Goal: Task Accomplishment & Management: Complete application form

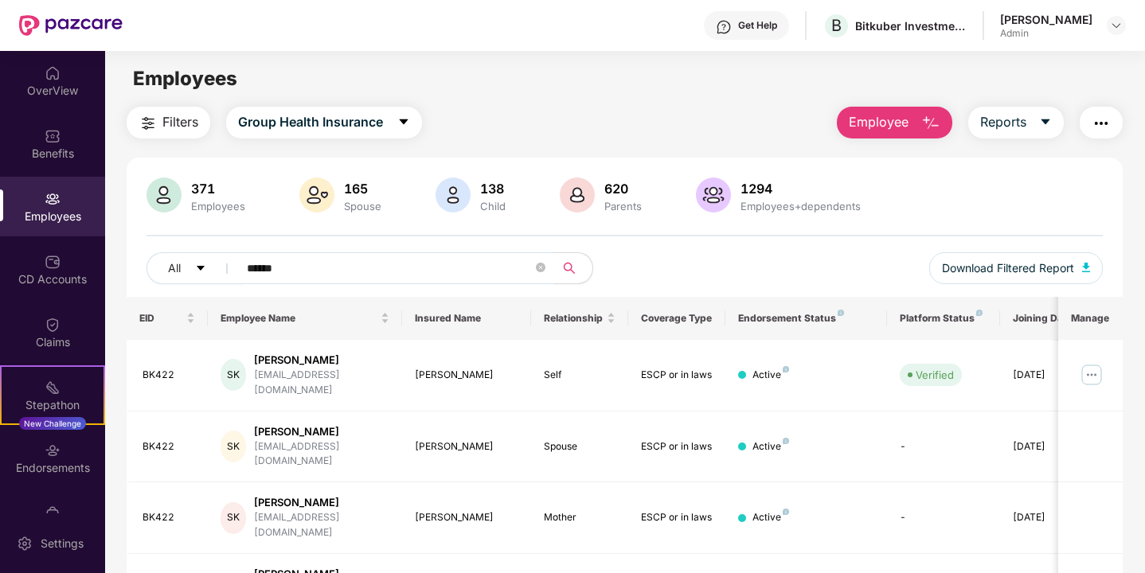
scroll to position [57, 0]
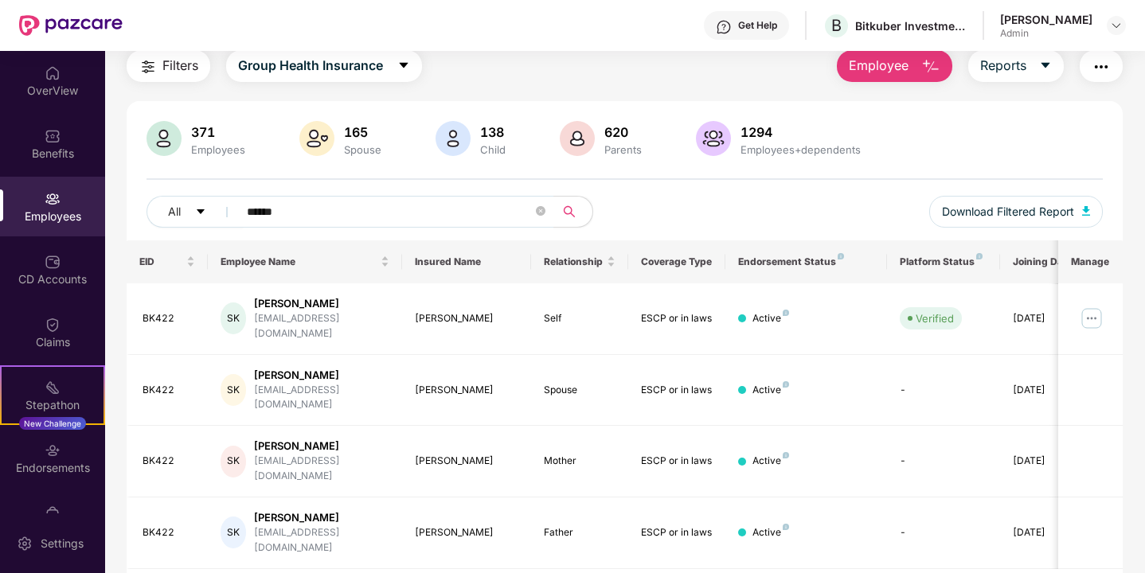
click at [878, 70] on span "Employee" at bounding box center [879, 66] width 60 height 20
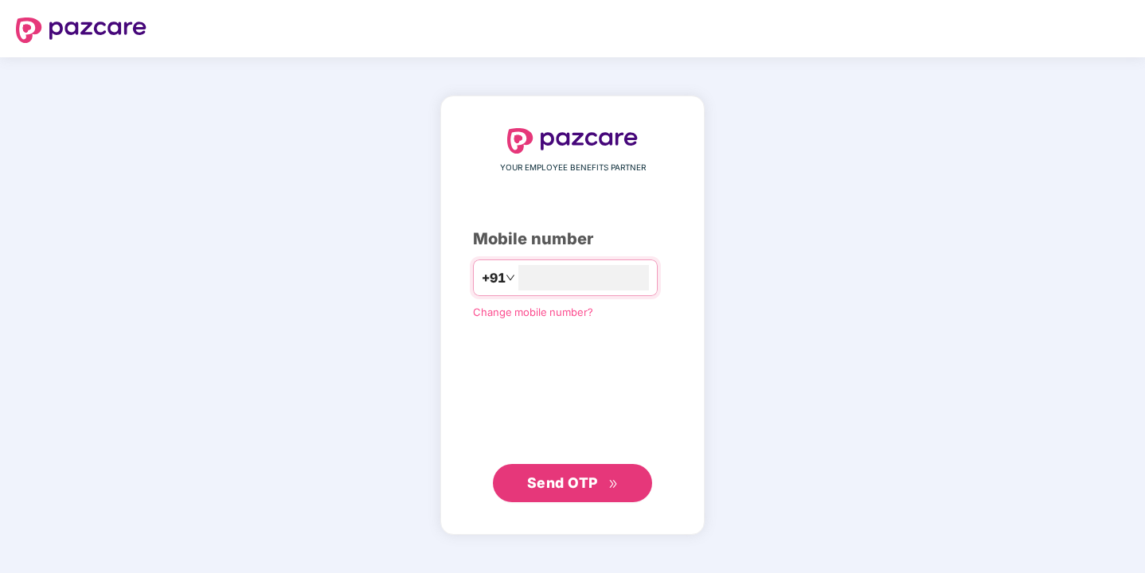
type input "**********"
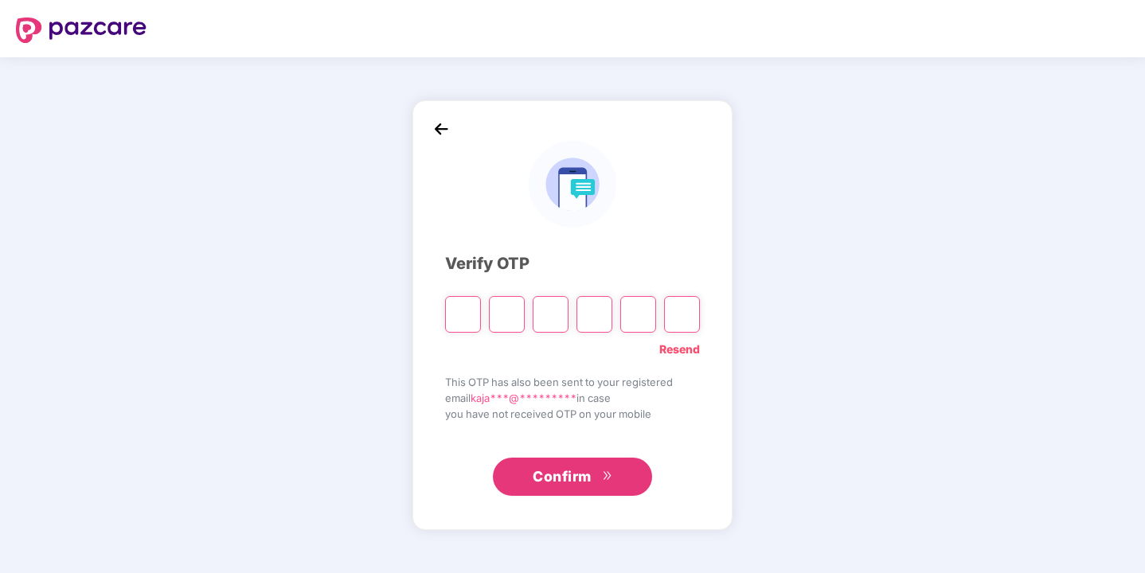
paste input "*"
type input "*"
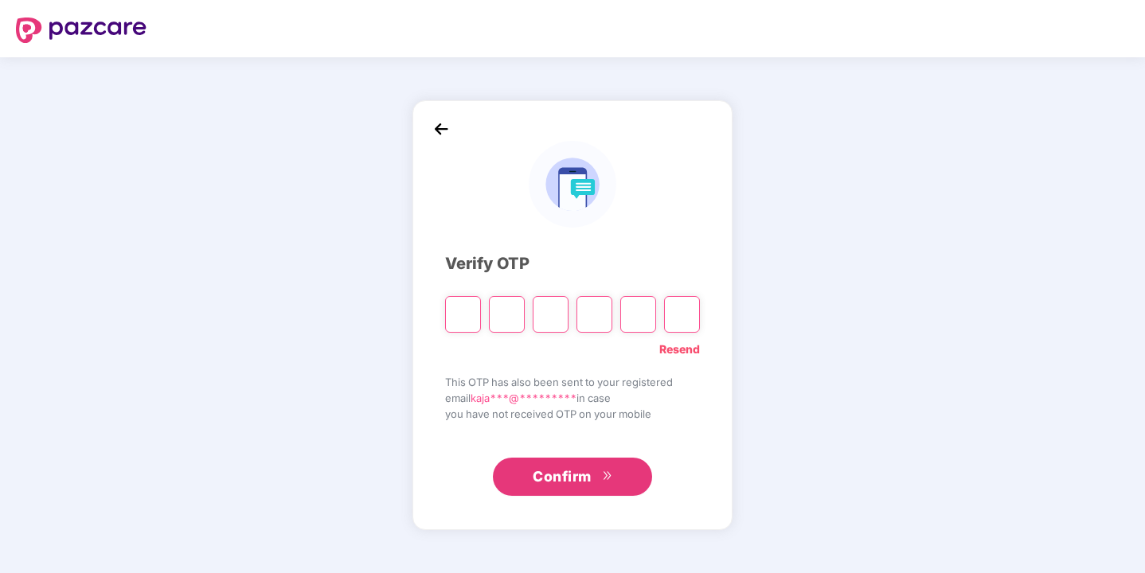
type input "*"
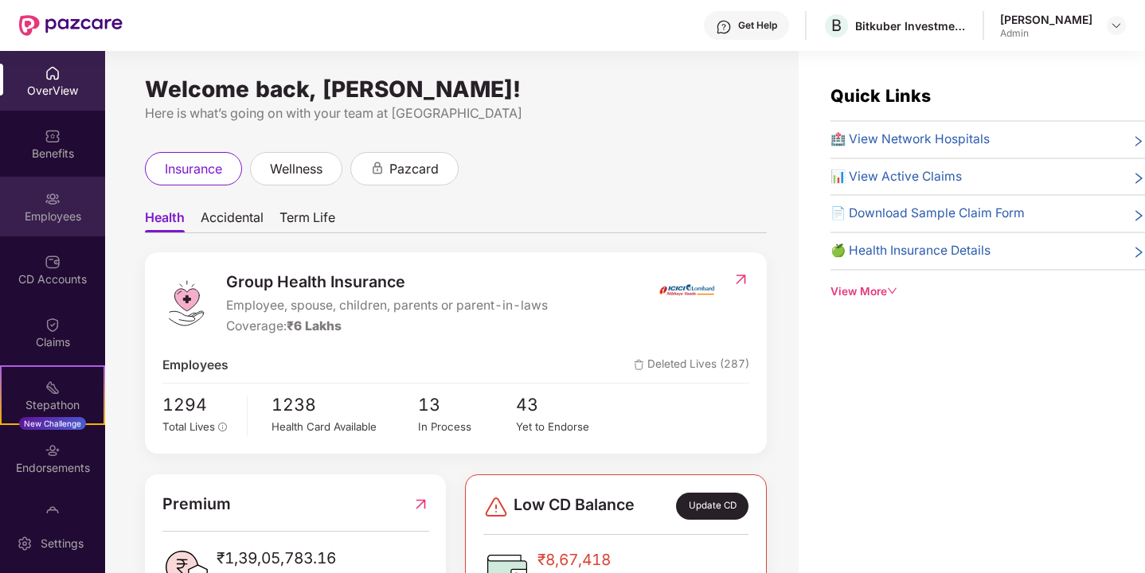
click at [58, 198] on div "Employees" at bounding box center [52, 207] width 105 height 60
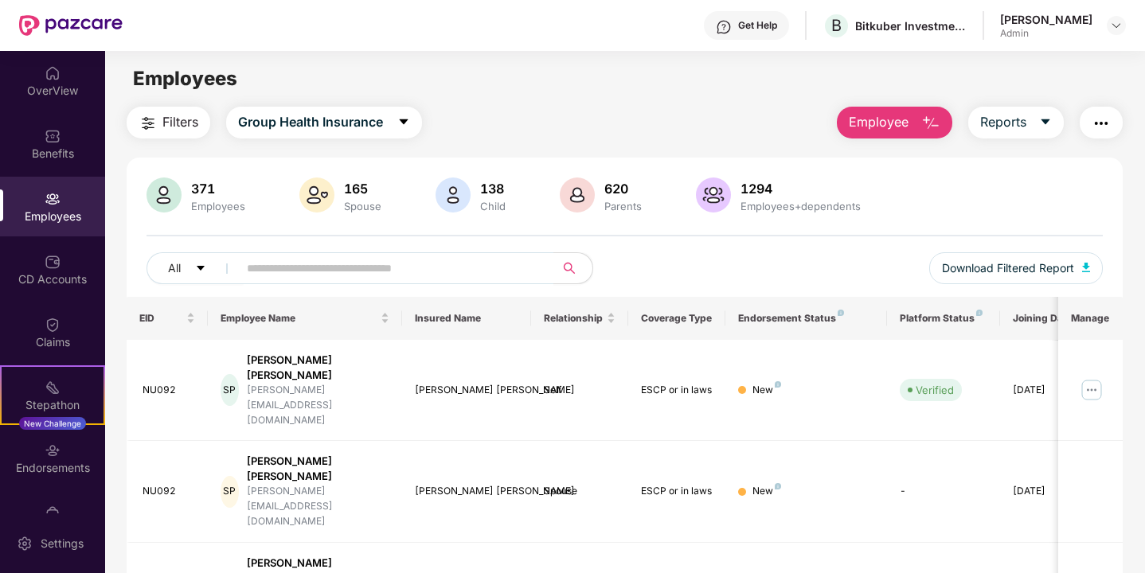
click at [904, 131] on span "Employee" at bounding box center [879, 122] width 60 height 20
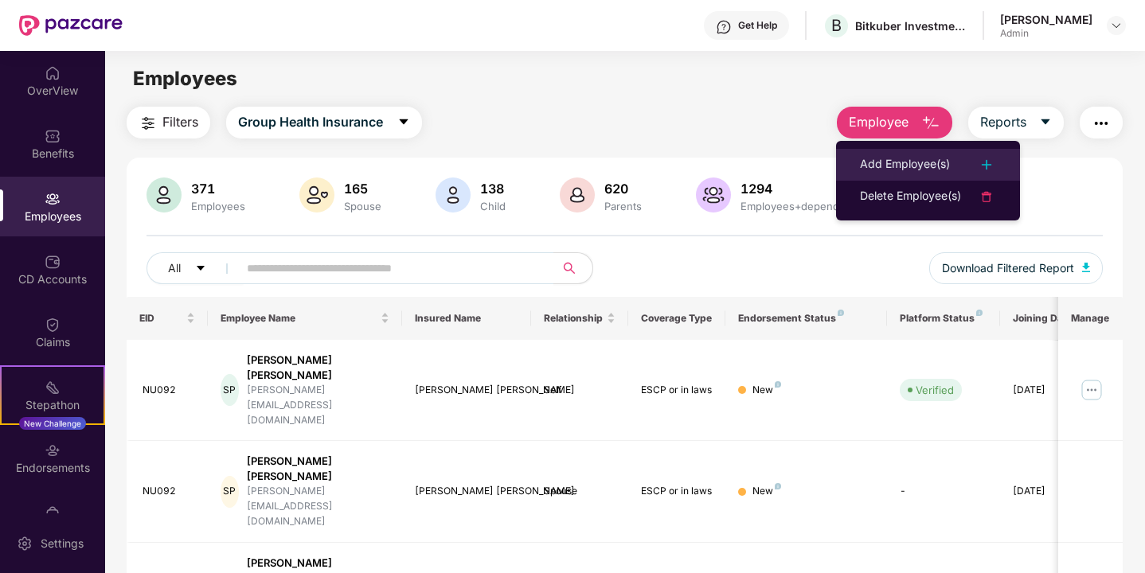
click at [983, 170] on img at bounding box center [986, 164] width 19 height 19
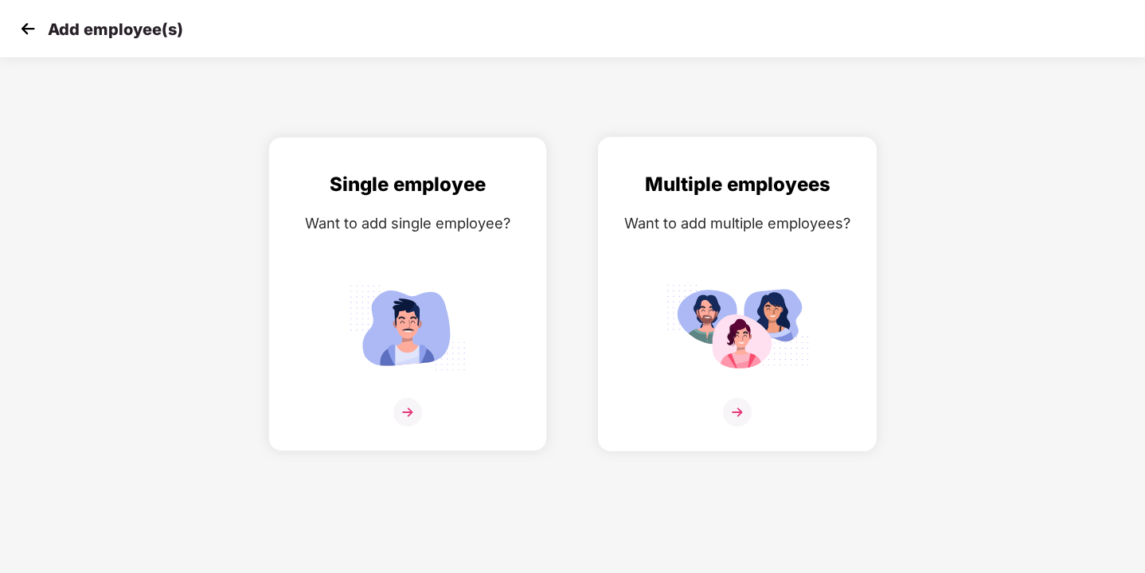
click at [737, 419] on img at bounding box center [737, 412] width 29 height 29
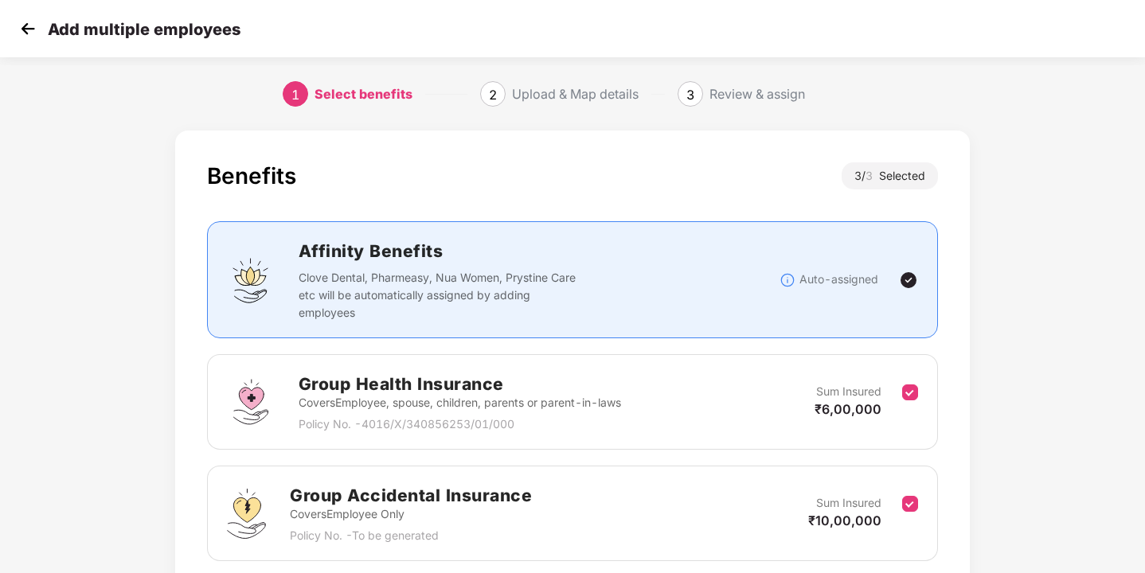
scroll to position [237, 0]
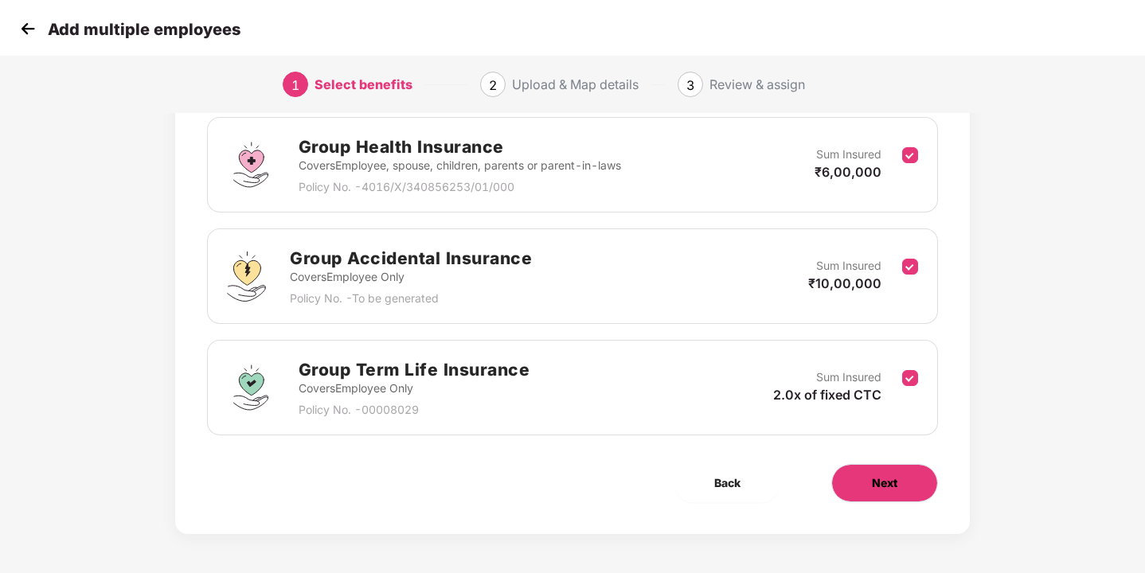
click at [899, 481] on button "Next" at bounding box center [884, 483] width 107 height 38
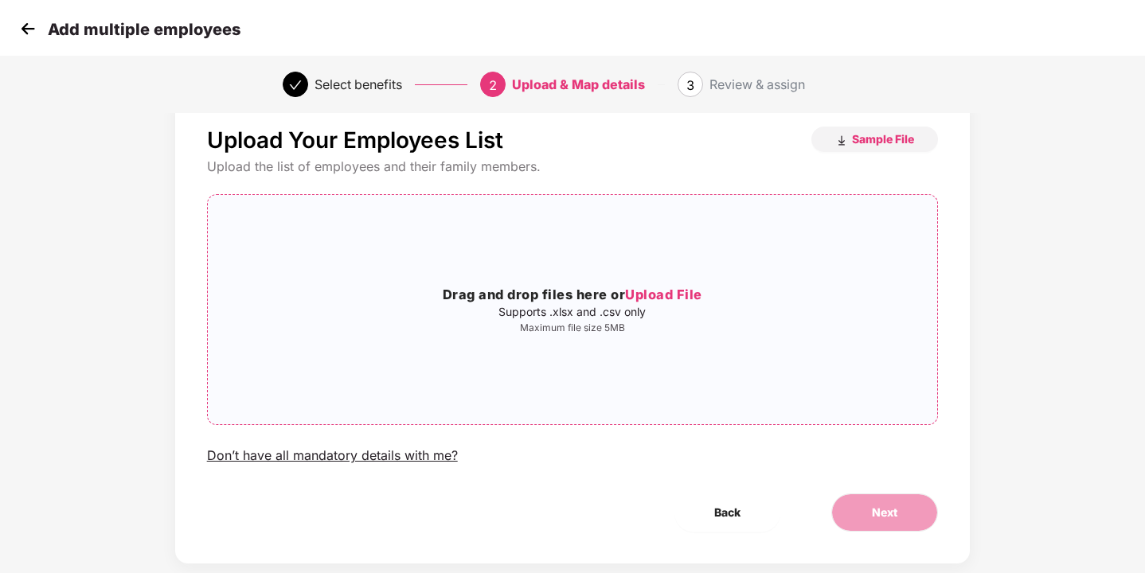
scroll to position [38, 0]
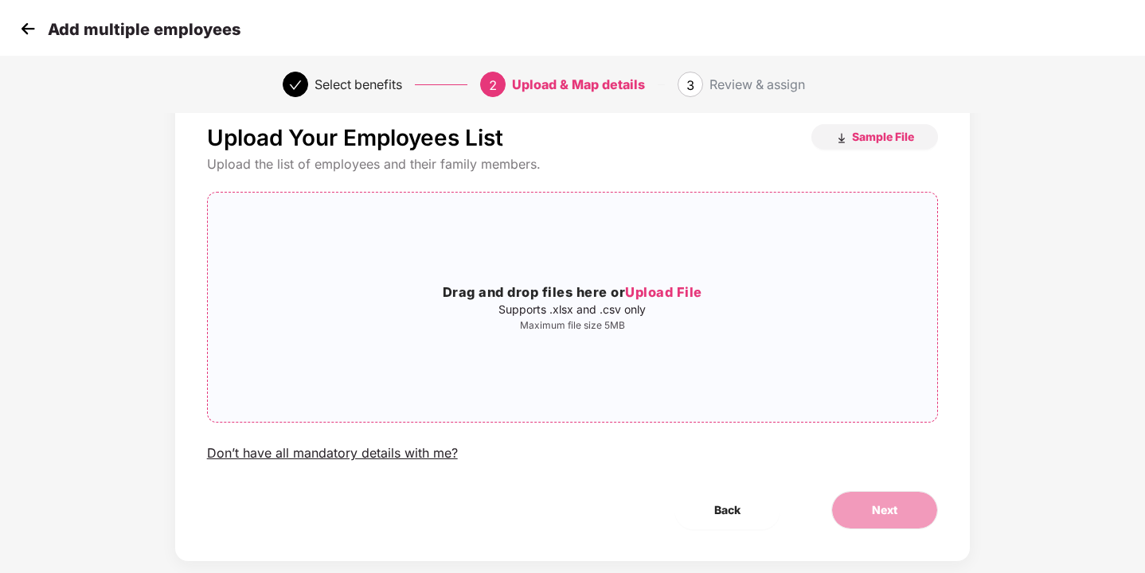
click at [647, 294] on span "Upload File" at bounding box center [663, 292] width 77 height 16
click at [647, 295] on span "Upload File" at bounding box center [663, 292] width 77 height 16
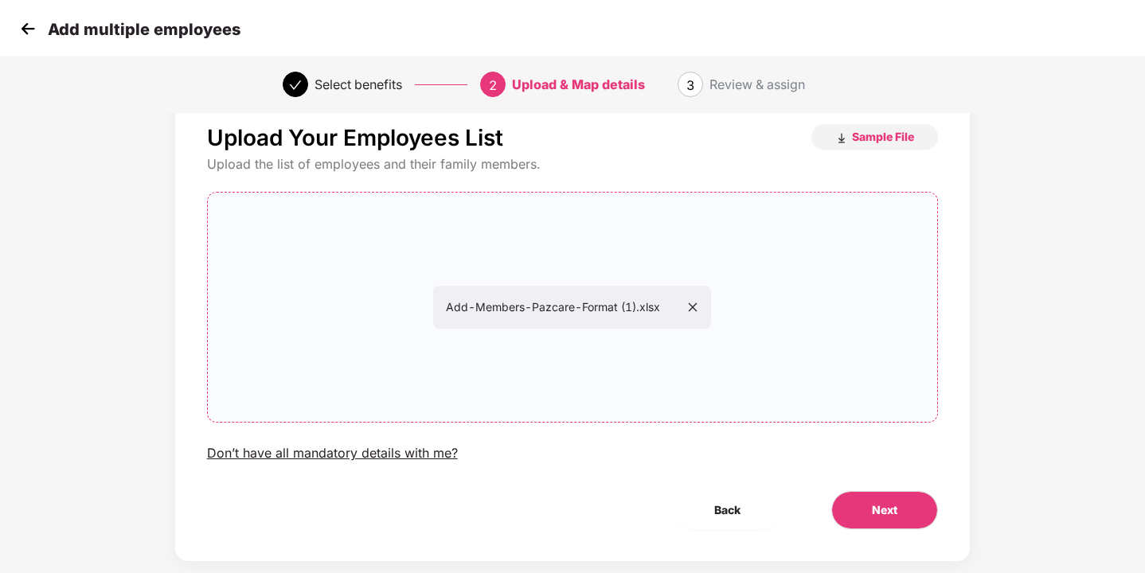
scroll to position [66, 0]
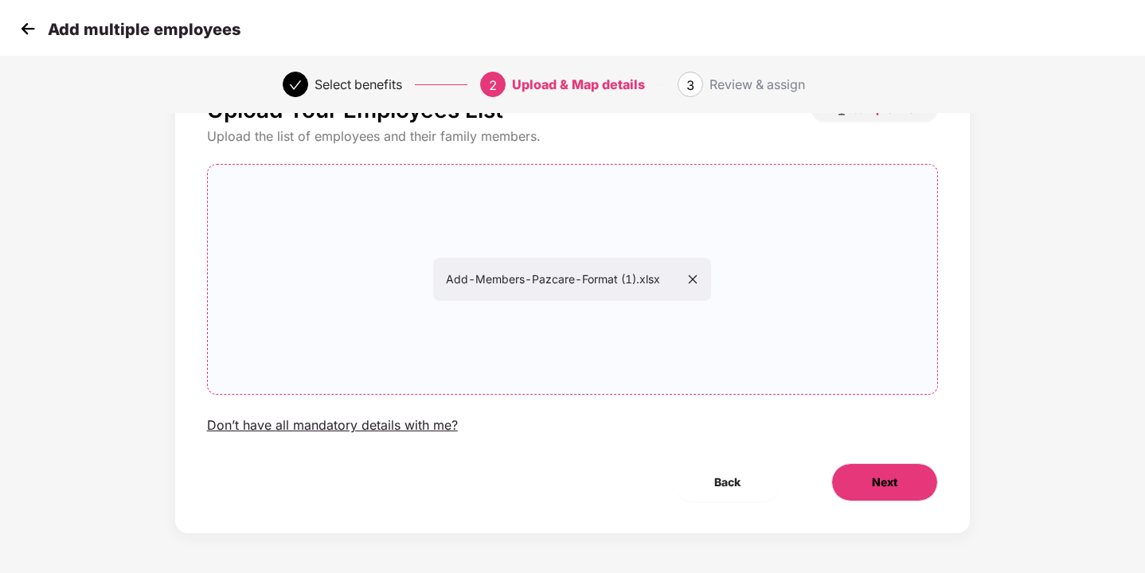
click at [885, 475] on span "Next" at bounding box center [884, 483] width 25 height 18
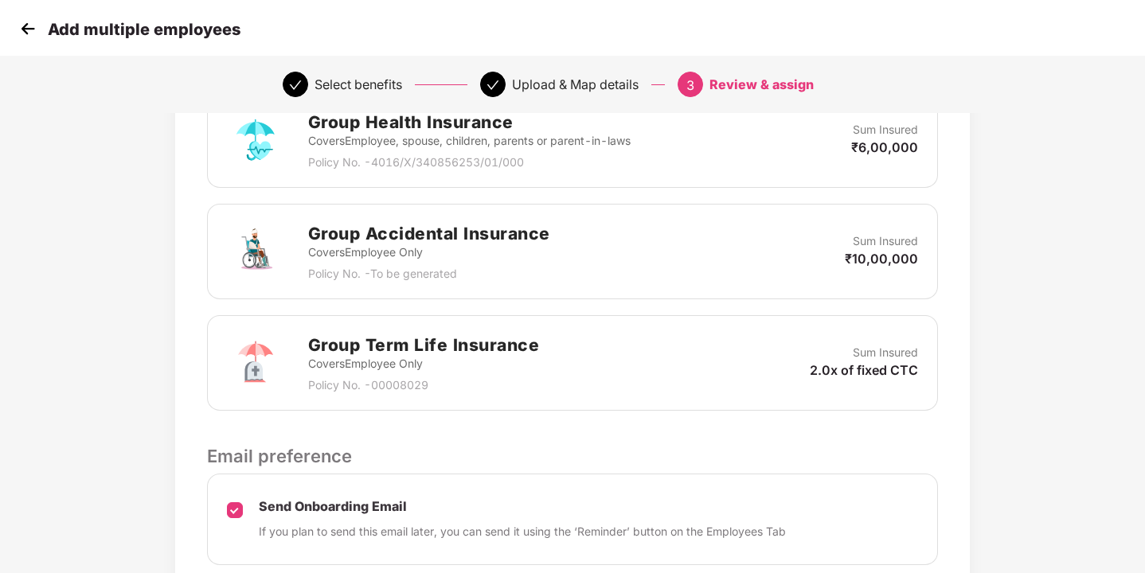
scroll to position [554, 0]
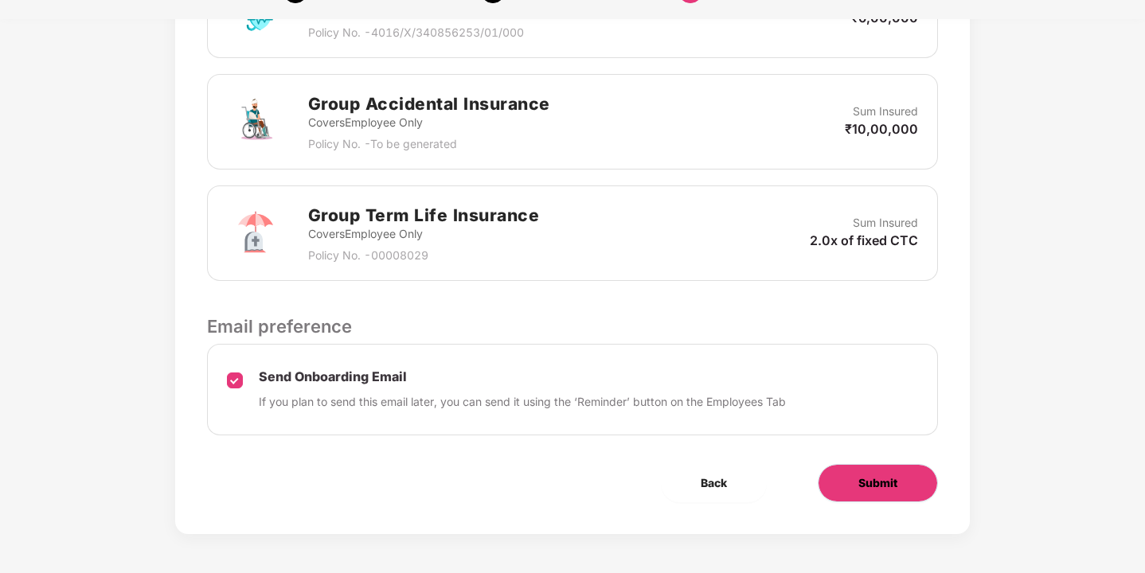
click at [881, 487] on span "Submit" at bounding box center [877, 484] width 39 height 18
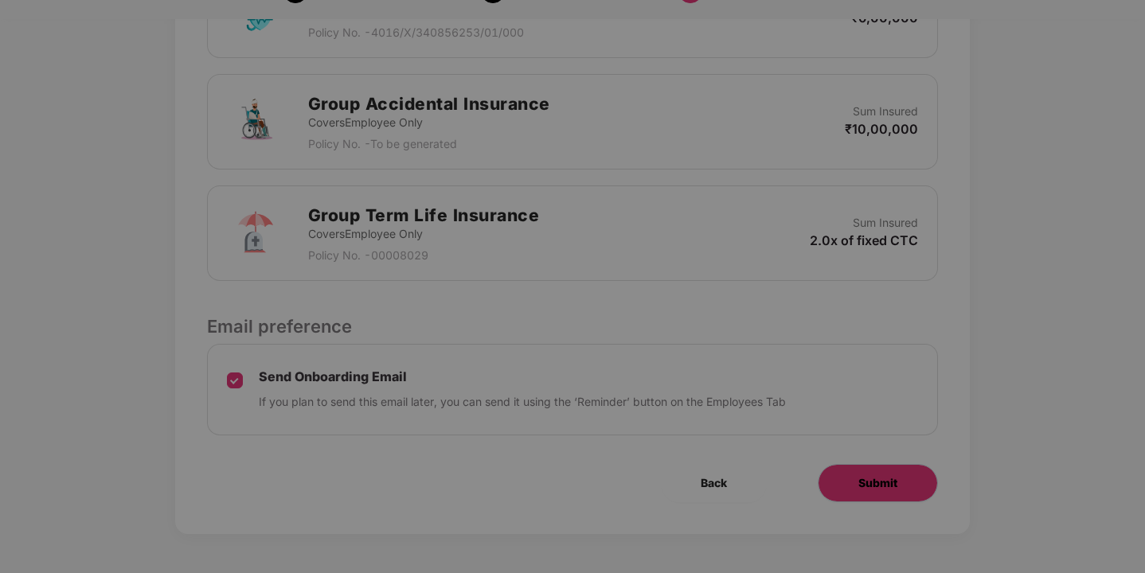
scroll to position [0, 0]
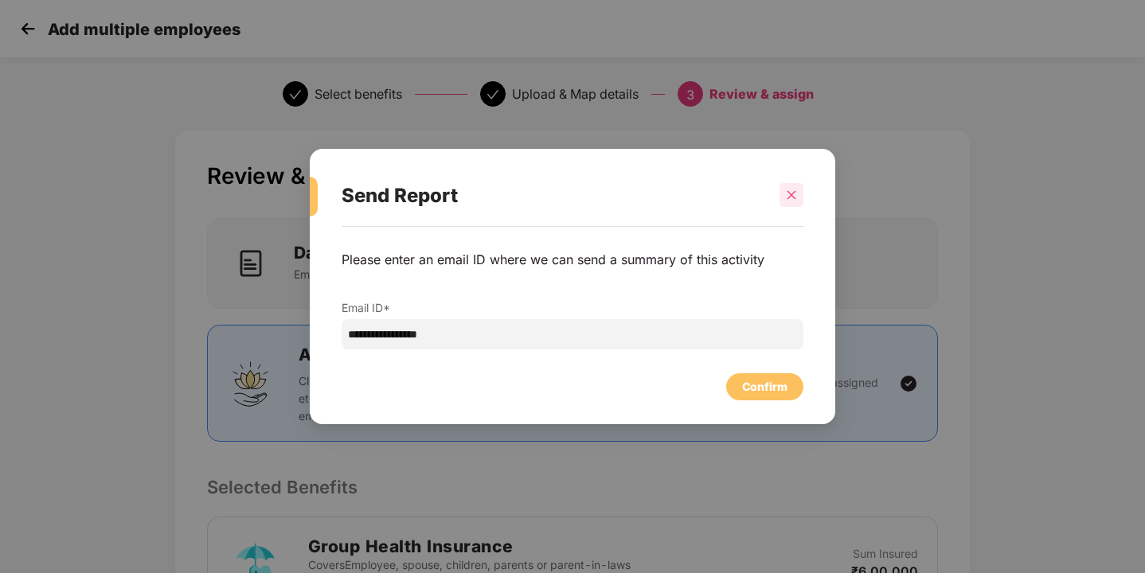
click at [788, 195] on icon "close" at bounding box center [791, 195] width 11 height 11
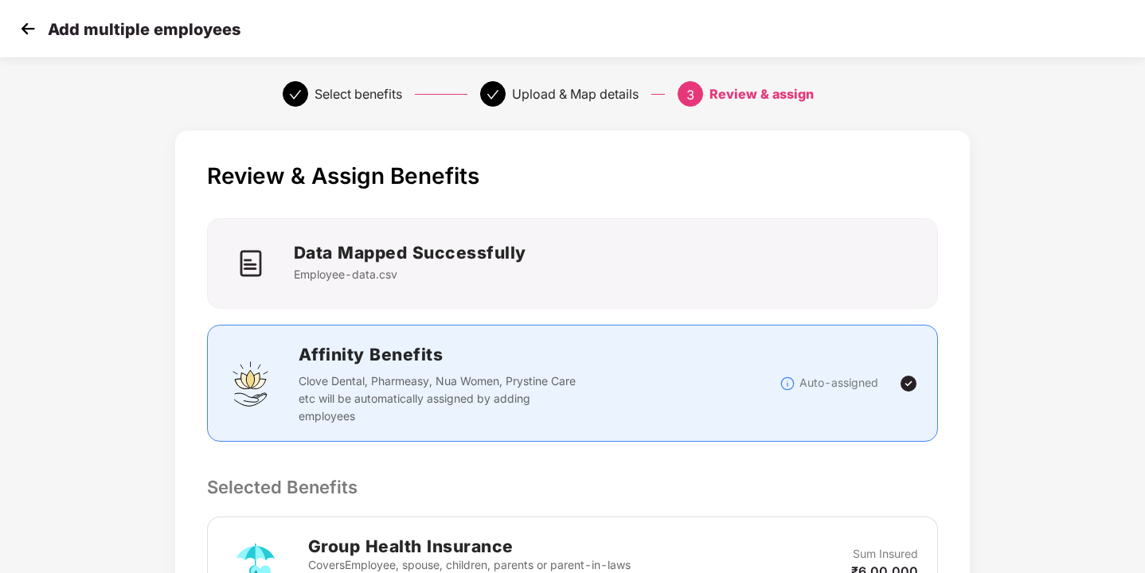
scroll to position [554, 2]
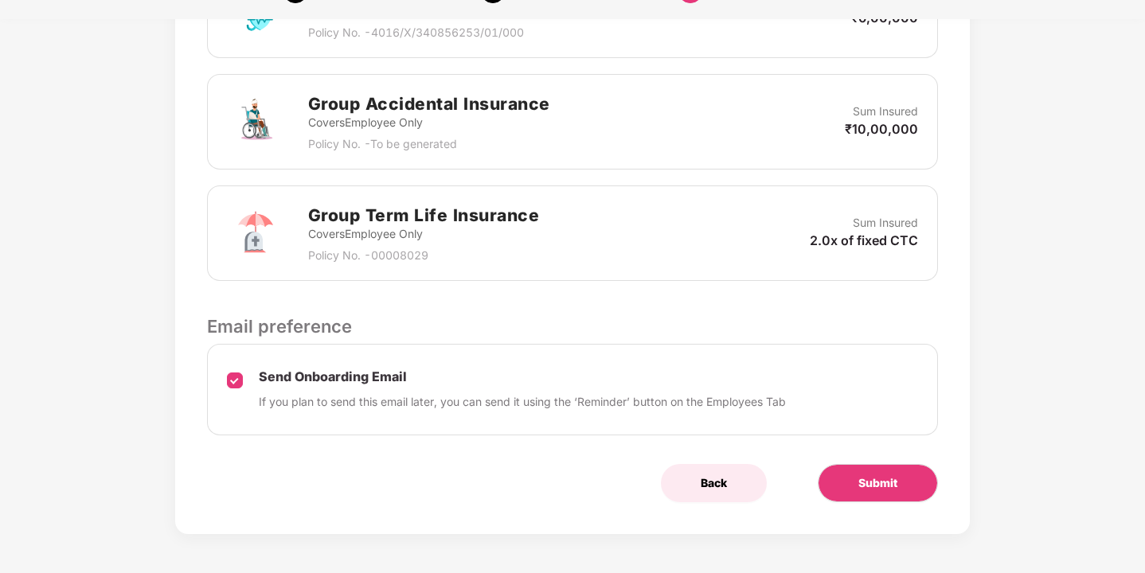
click at [721, 484] on span "Back" at bounding box center [714, 484] width 26 height 18
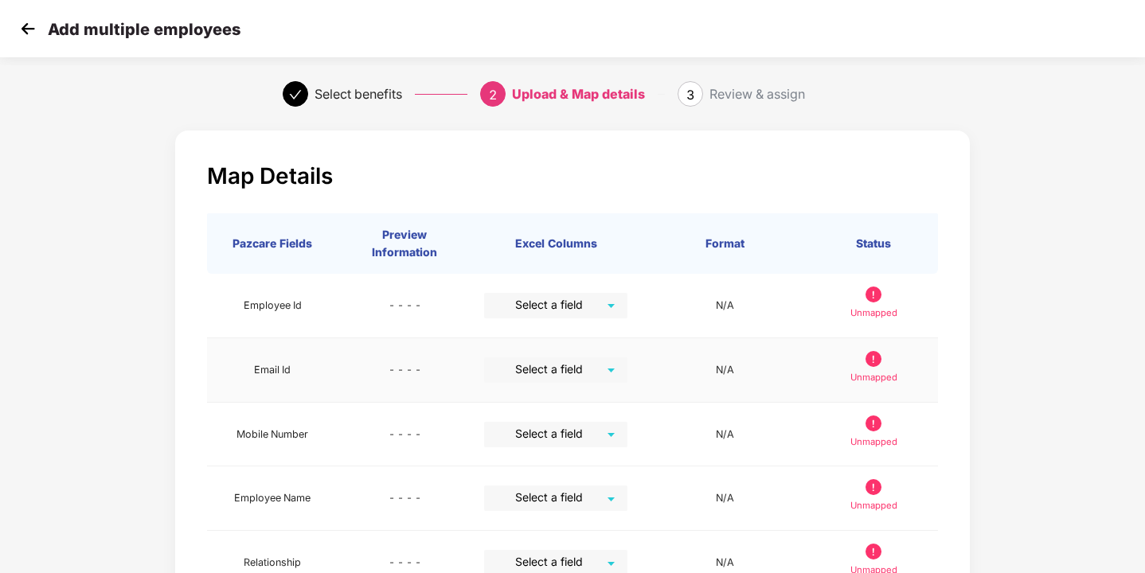
scroll to position [483, 2]
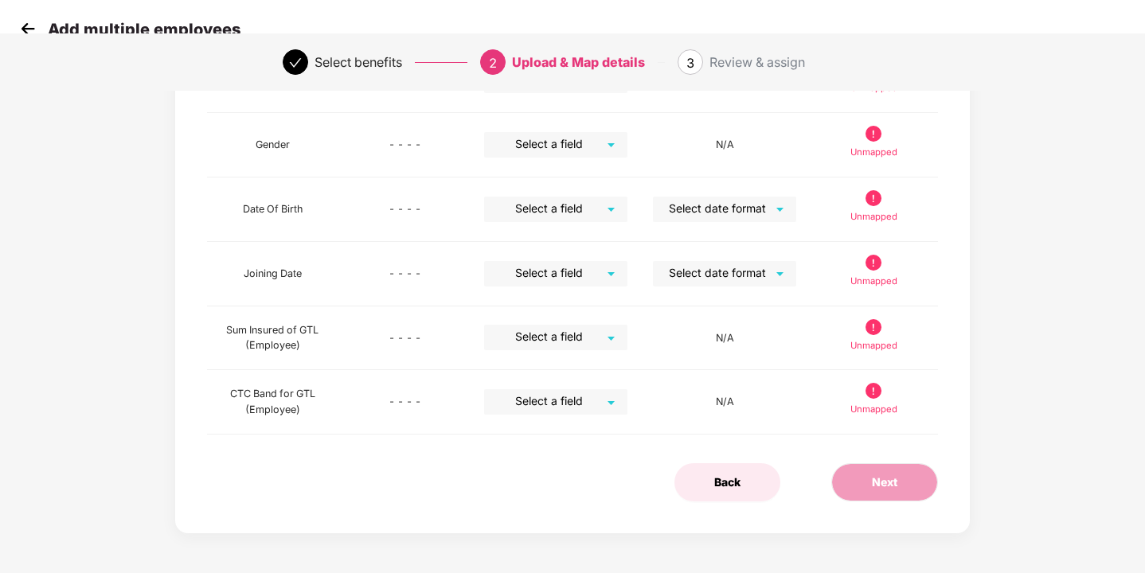
click at [729, 495] on button "Back" at bounding box center [728, 482] width 106 height 38
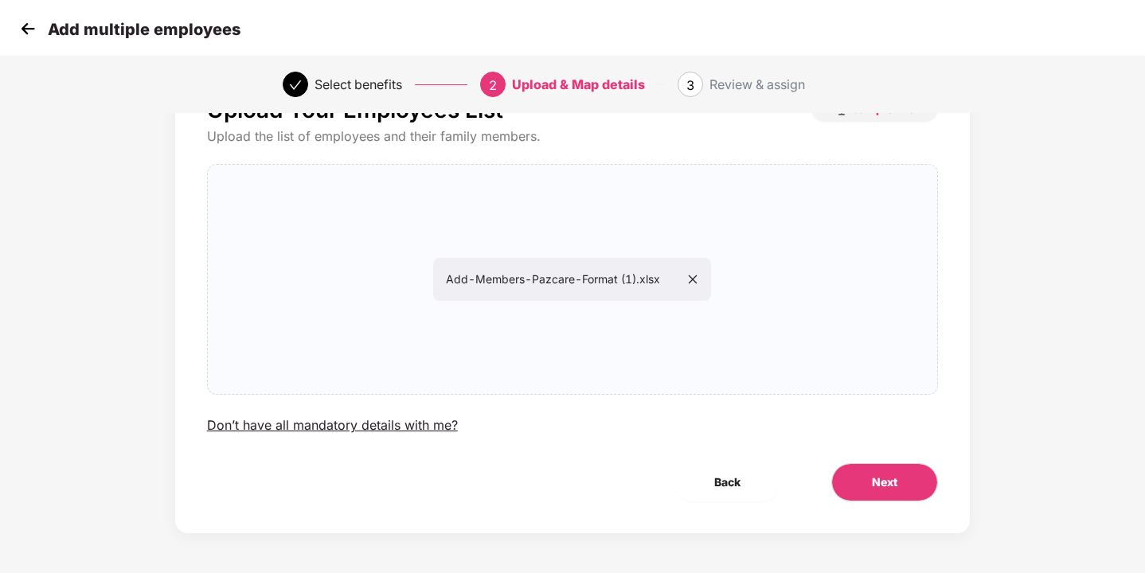
scroll to position [66, 2]
click at [691, 282] on icon "close" at bounding box center [692, 279] width 11 height 11
click at [873, 491] on button "Next" at bounding box center [884, 482] width 107 height 38
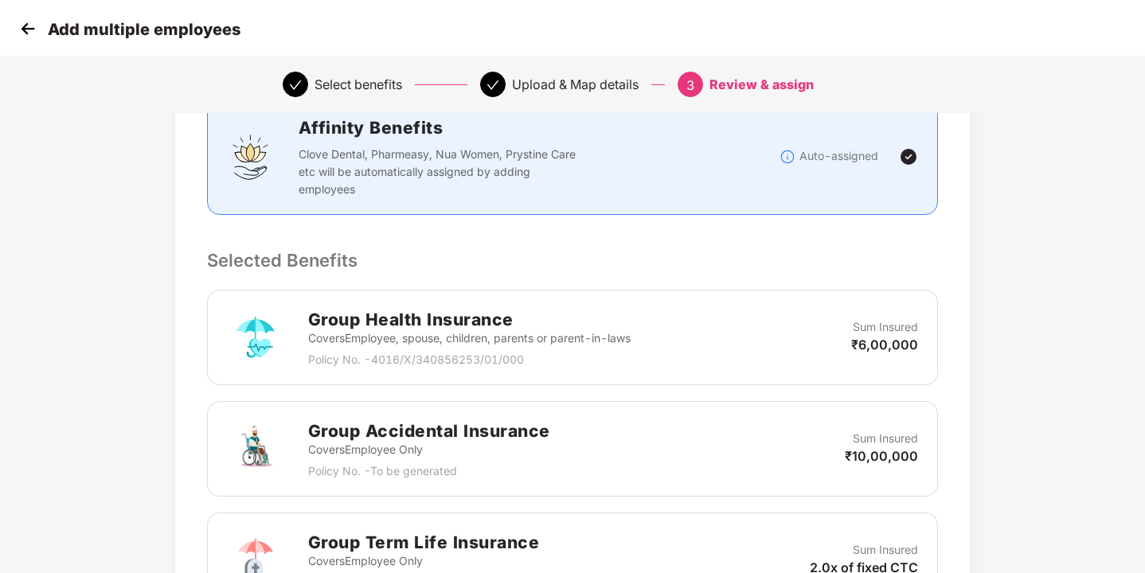
scroll to position [554, 2]
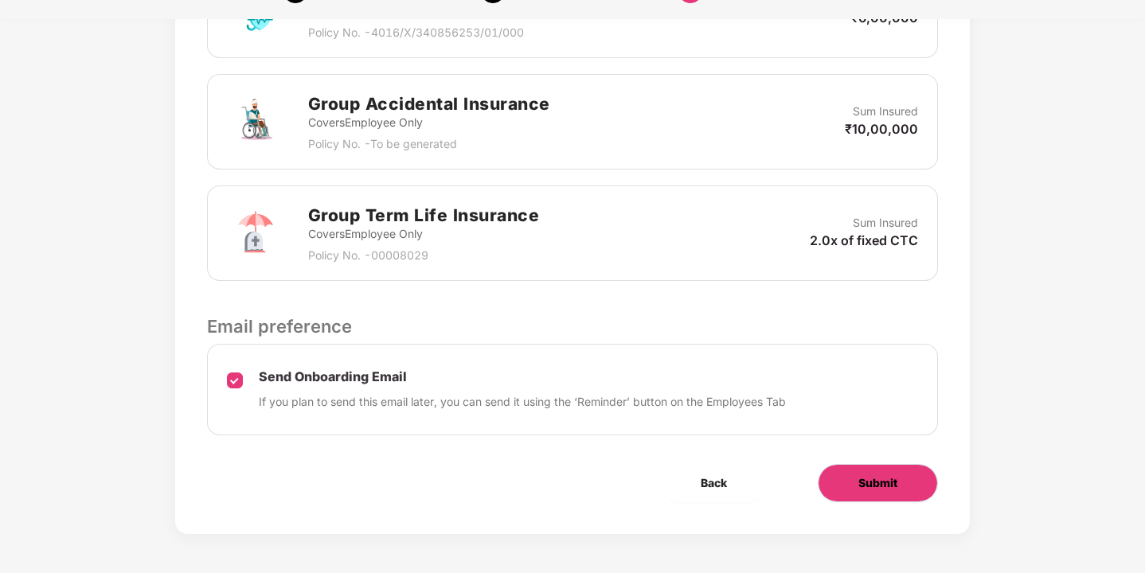
click at [858, 483] on span "Submit" at bounding box center [877, 484] width 39 height 18
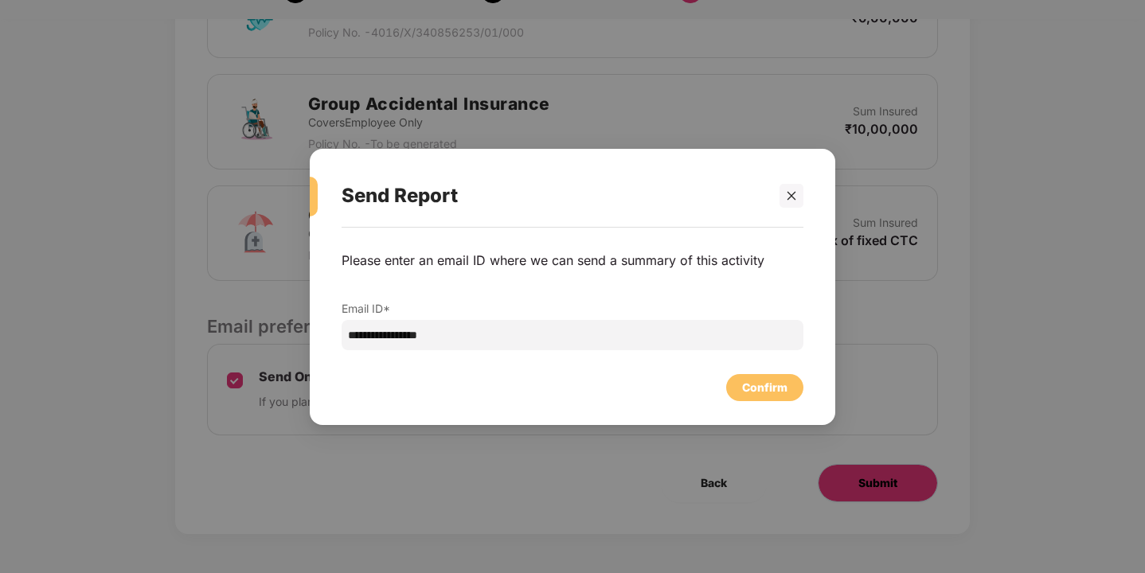
scroll to position [0, 2]
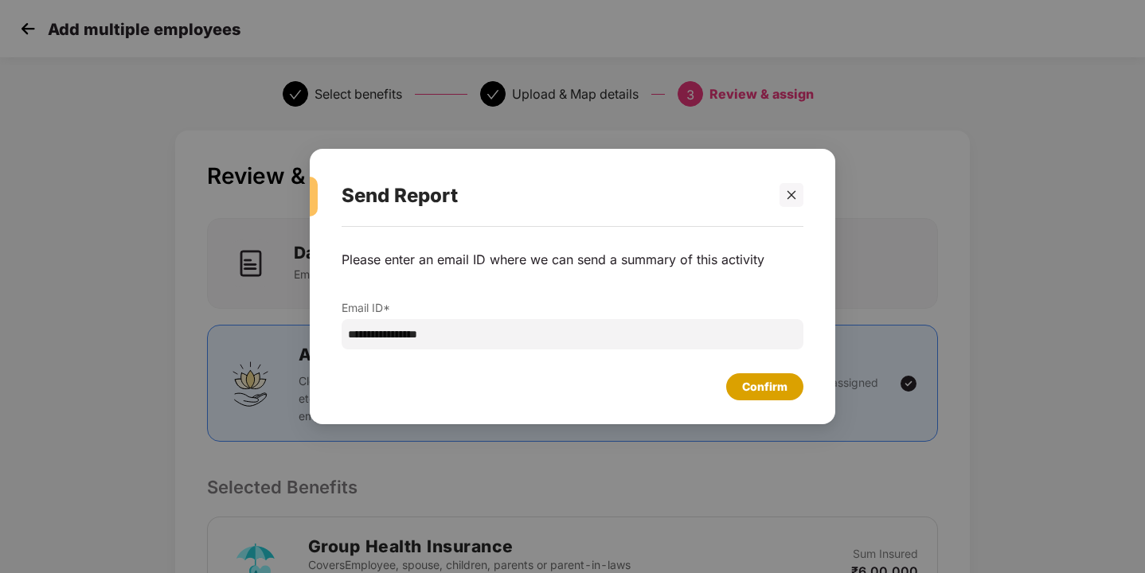
click at [763, 389] on div "Confirm" at bounding box center [764, 387] width 45 height 18
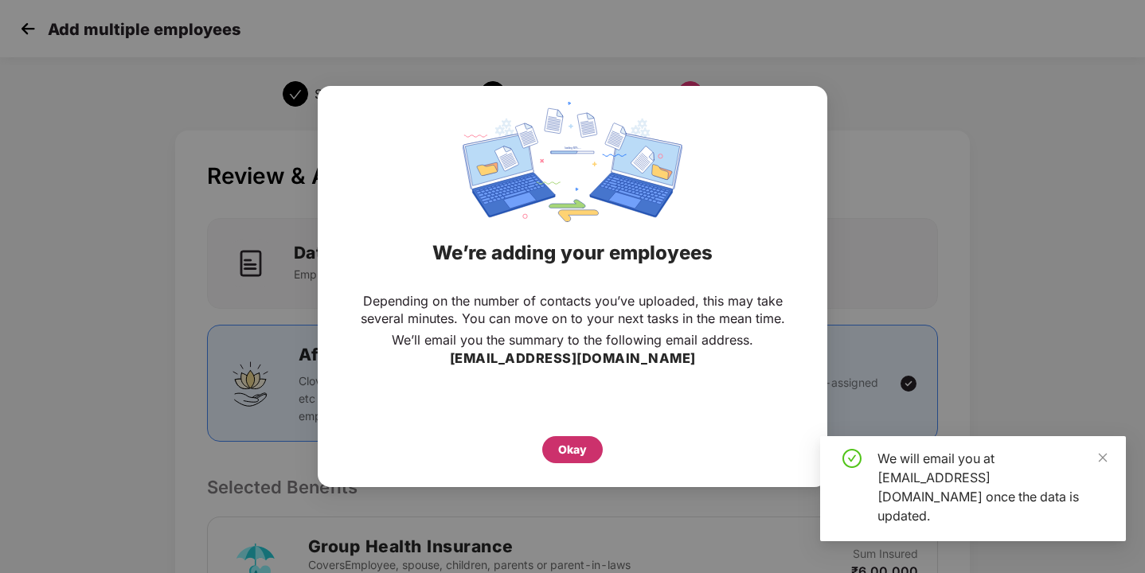
click at [576, 456] on div "Okay" at bounding box center [572, 450] width 29 height 18
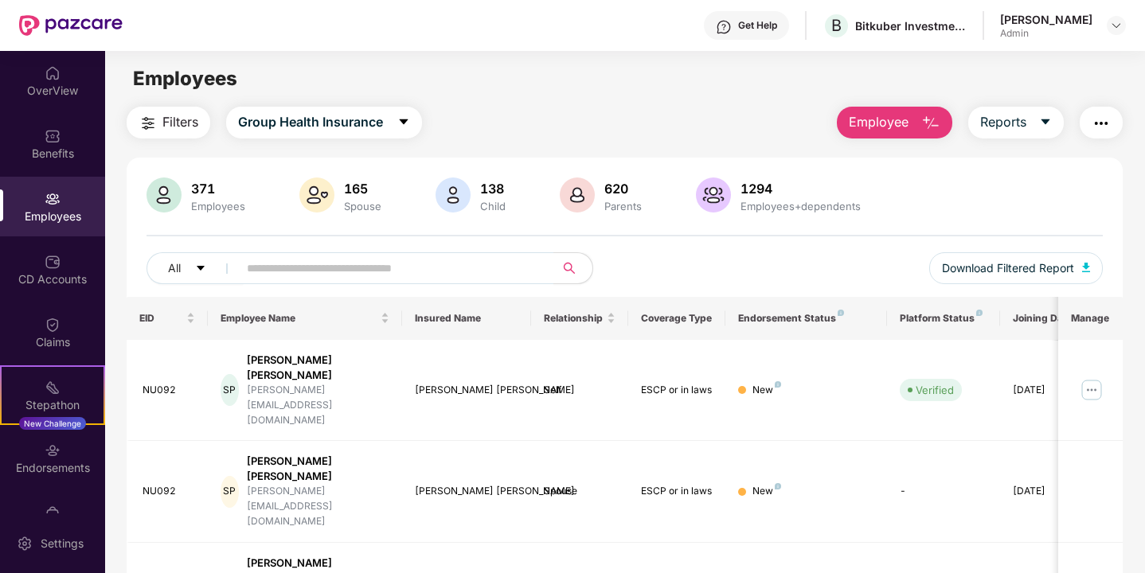
click at [902, 121] on span "Employee" at bounding box center [879, 122] width 60 height 20
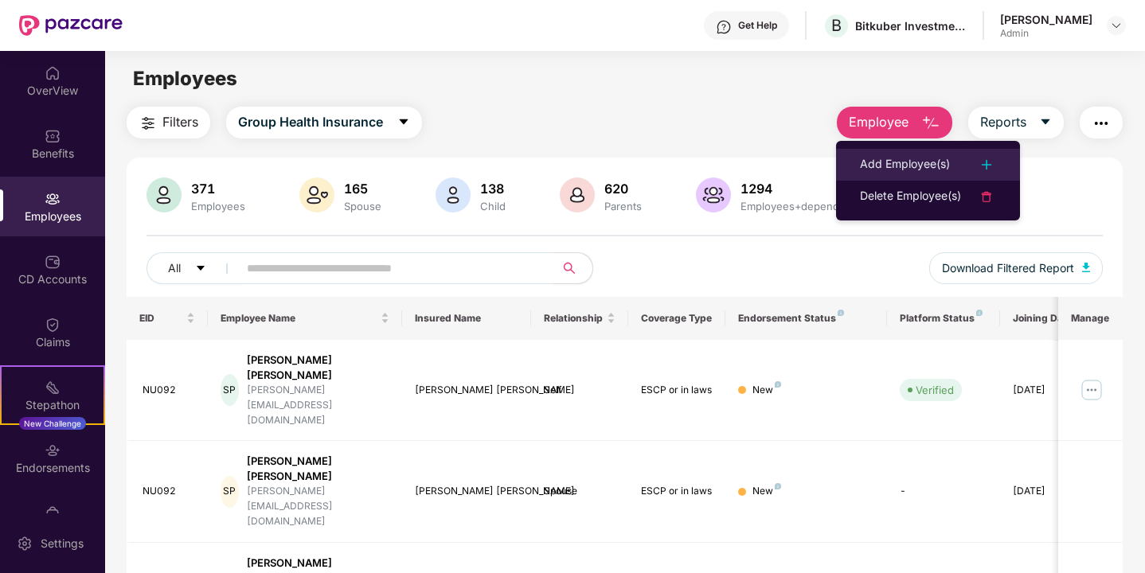
click at [927, 162] on div "Add Employee(s)" at bounding box center [905, 164] width 90 height 19
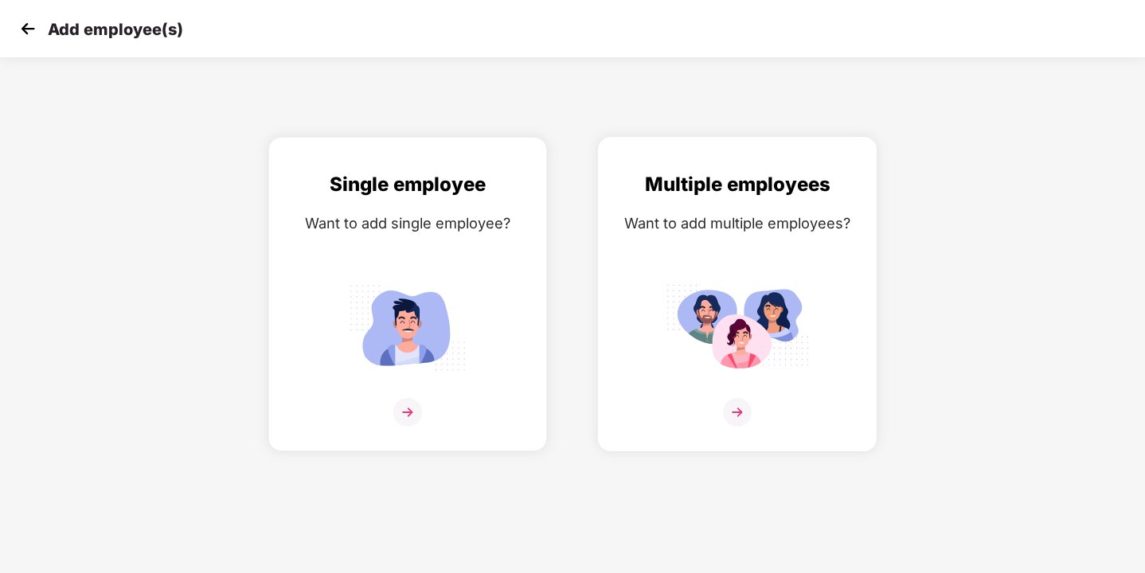
click at [741, 405] on img at bounding box center [737, 412] width 29 height 29
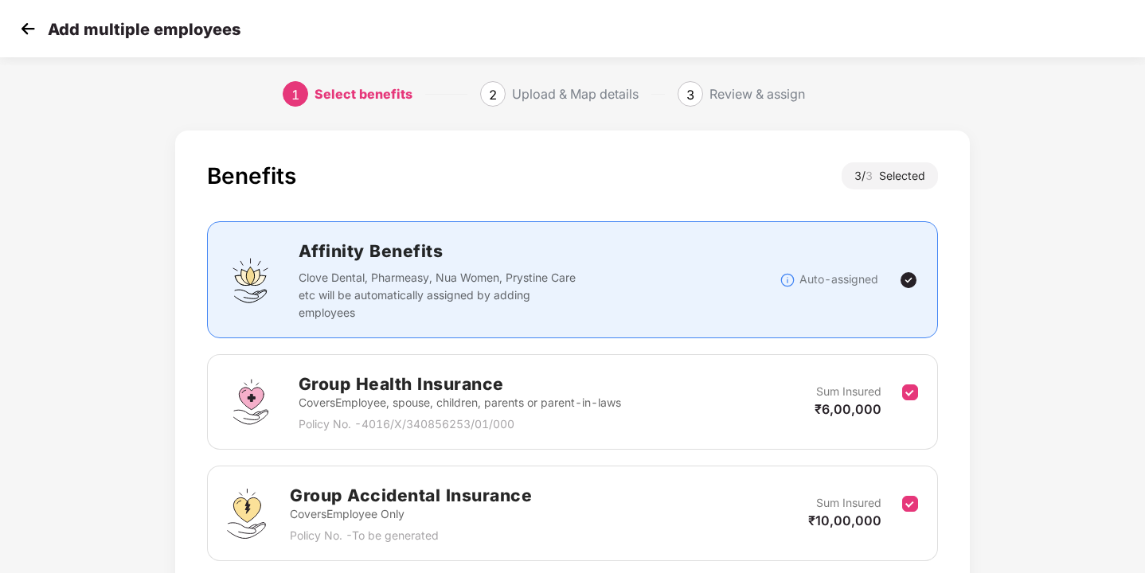
scroll to position [237, 0]
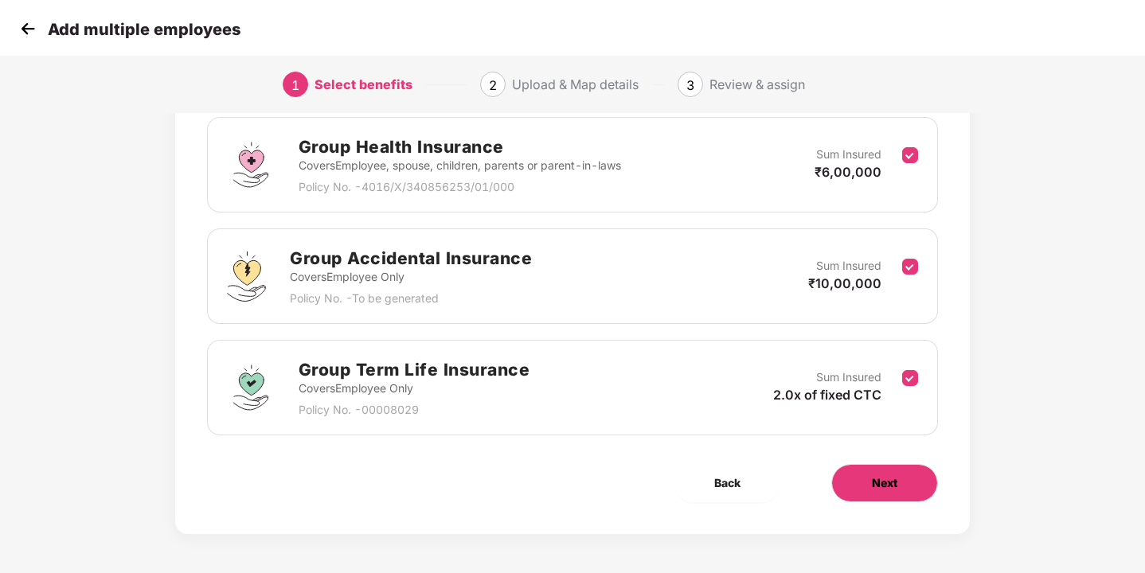
click at [872, 478] on span "Next" at bounding box center [884, 484] width 25 height 18
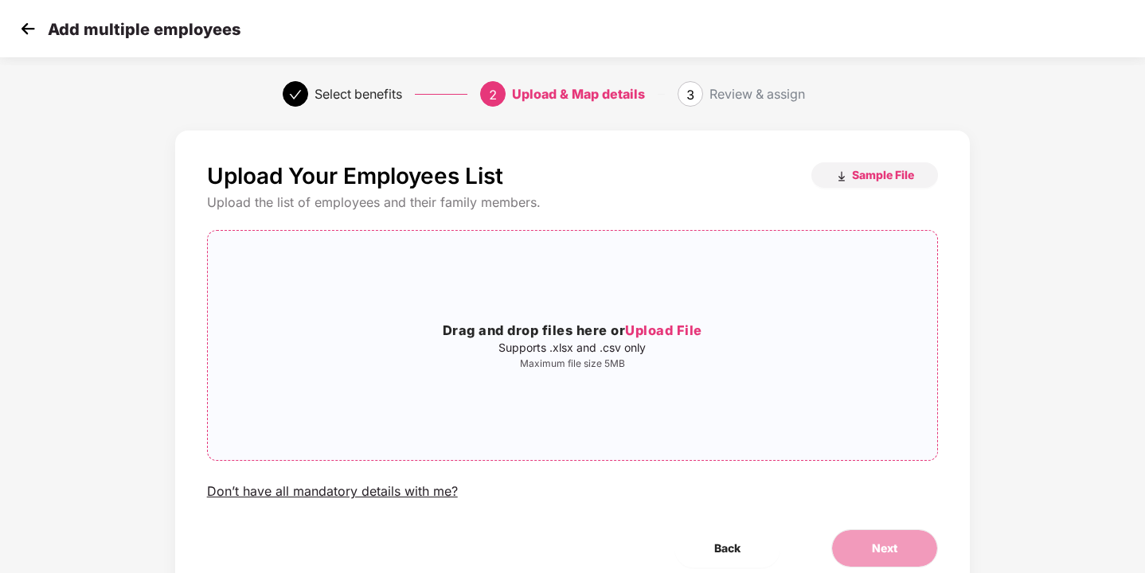
click at [645, 324] on span "Upload File" at bounding box center [663, 331] width 77 height 16
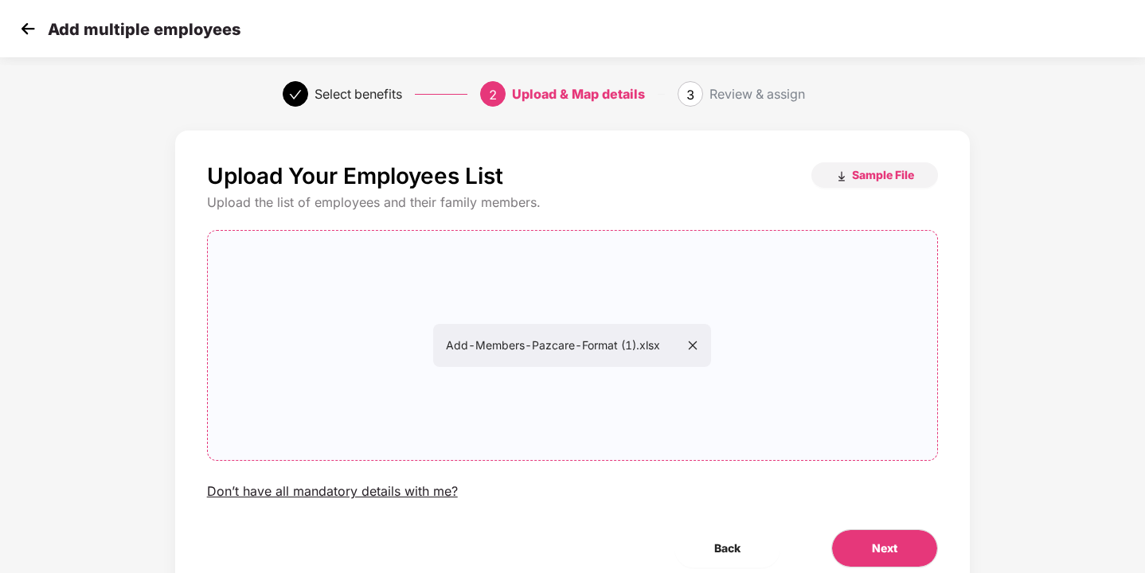
scroll to position [66, 0]
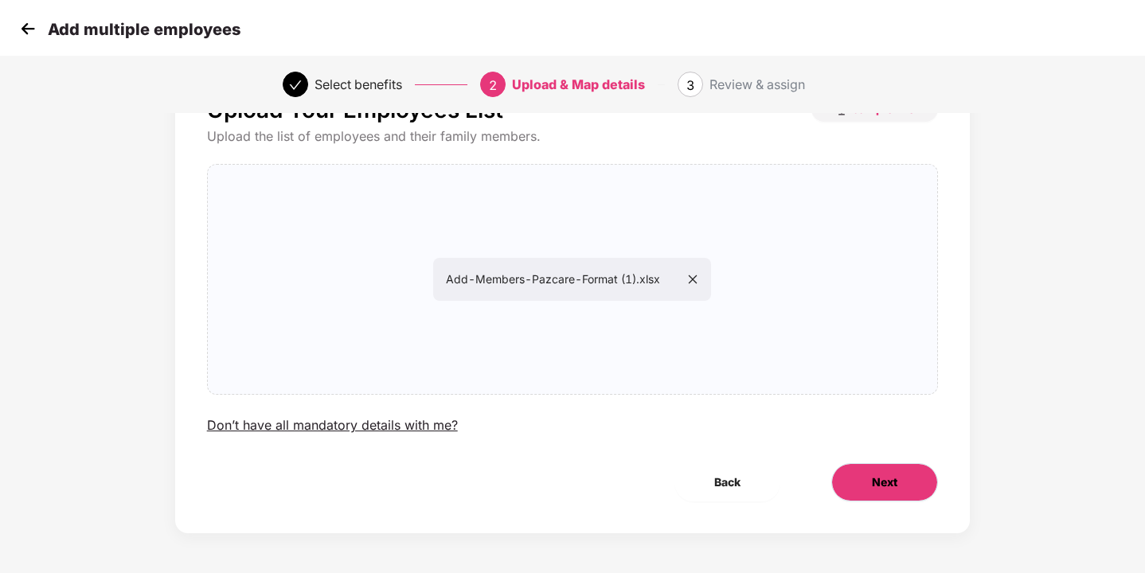
click at [892, 471] on button "Next" at bounding box center [884, 482] width 107 height 38
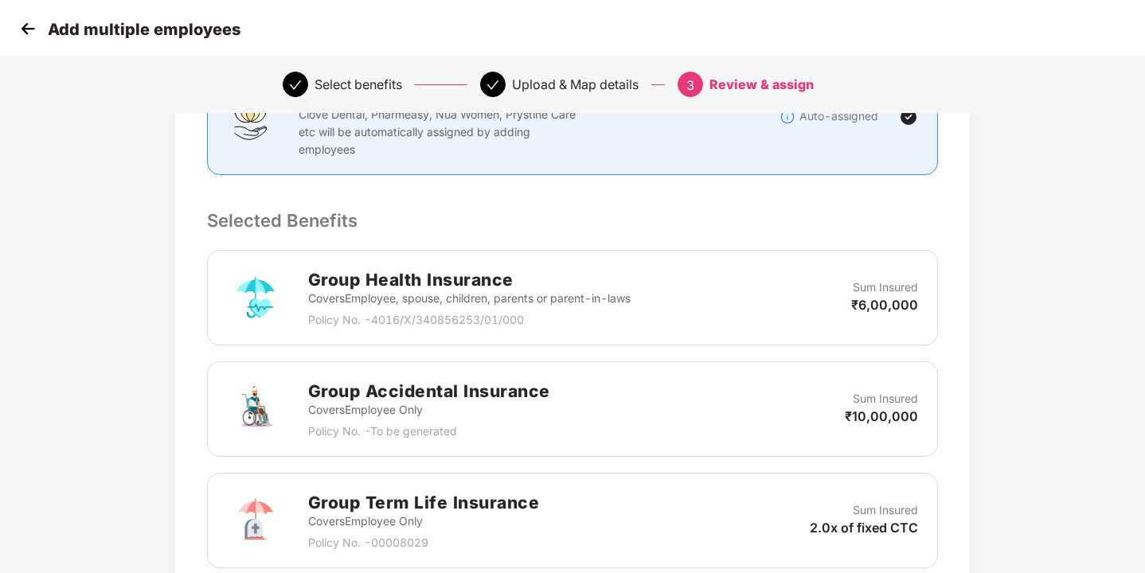
scroll to position [554, 0]
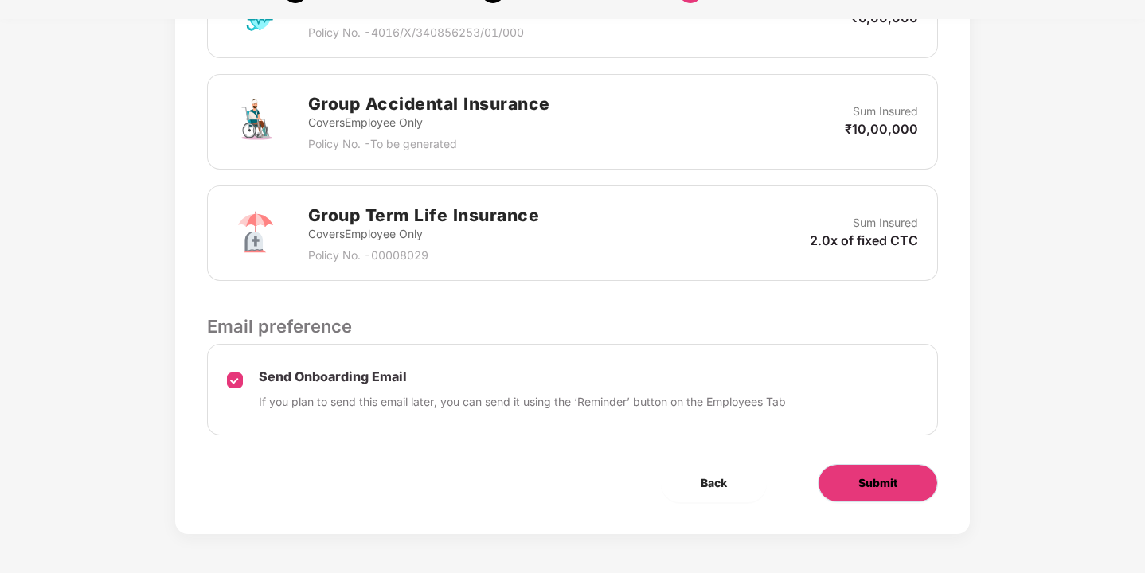
click at [919, 486] on button "Submit" at bounding box center [878, 483] width 120 height 38
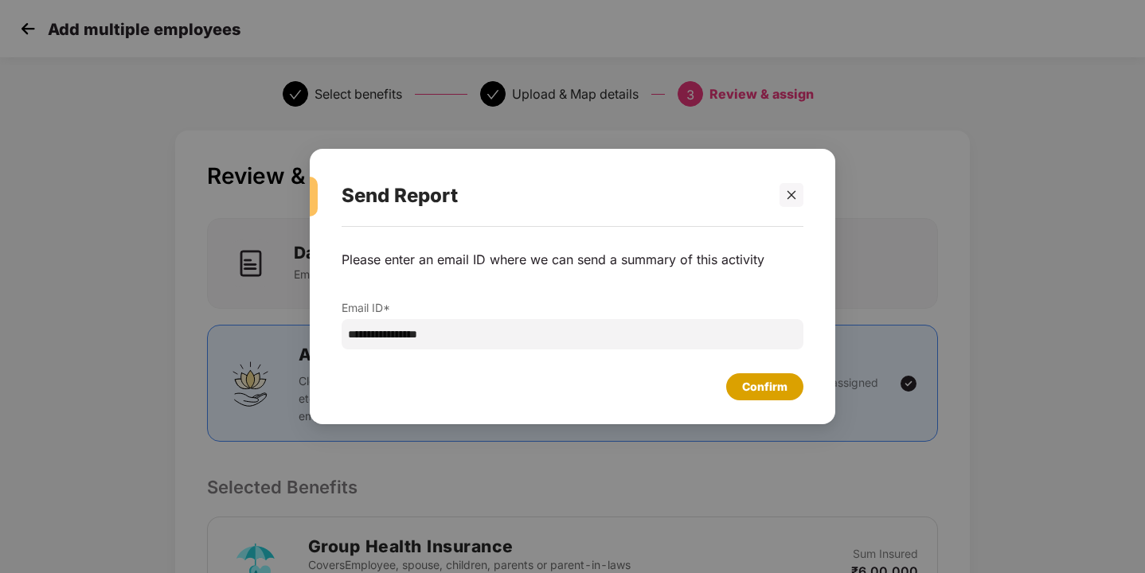
click at [751, 393] on div "Confirm" at bounding box center [764, 387] width 45 height 18
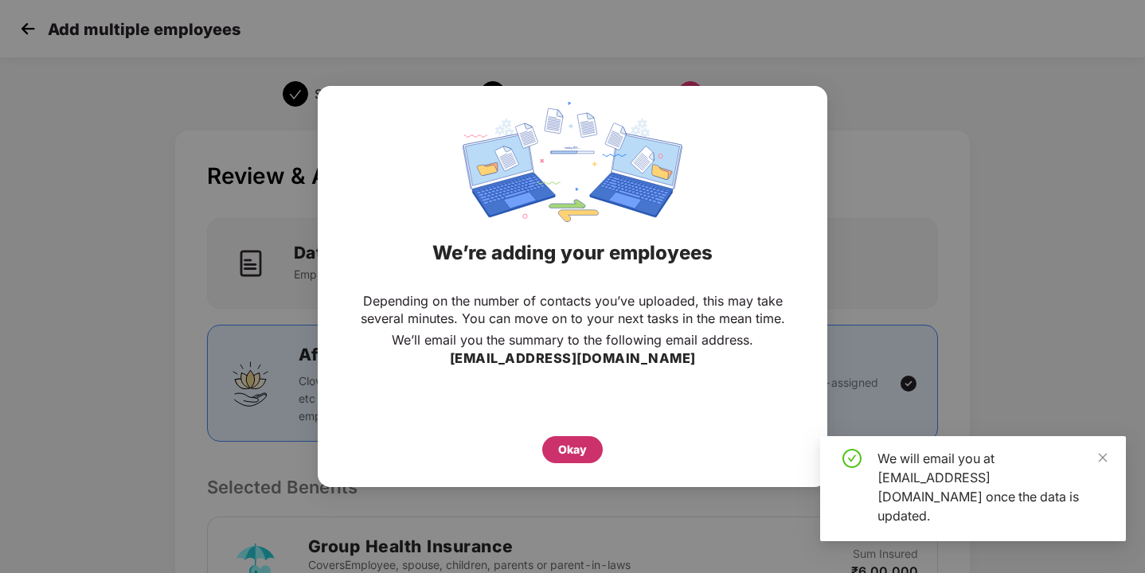
click at [581, 448] on div "Okay" at bounding box center [572, 450] width 29 height 18
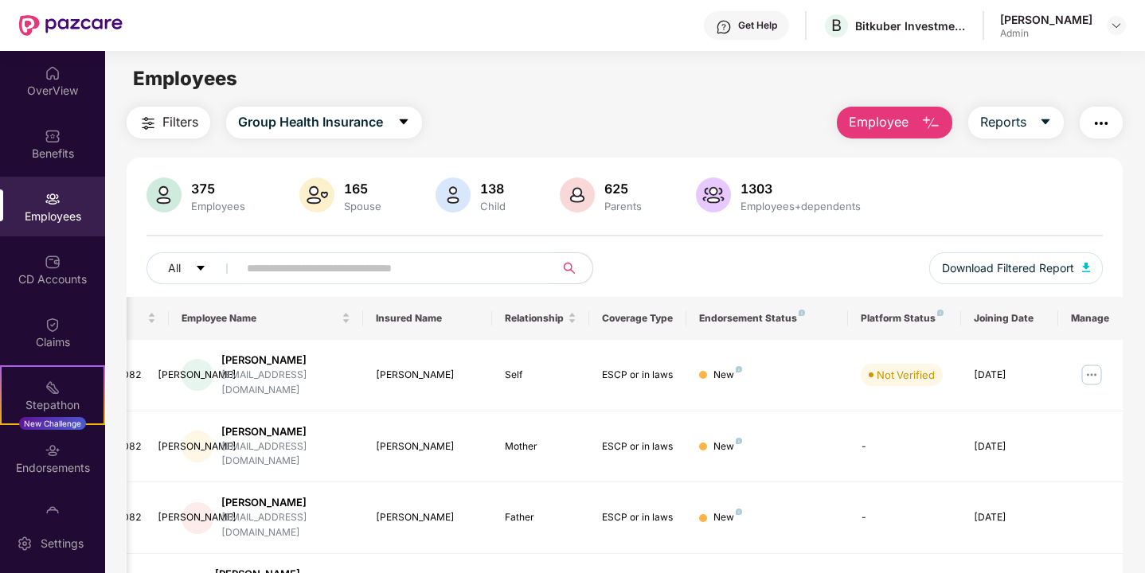
click at [895, 116] on span "Employee" at bounding box center [879, 122] width 60 height 20
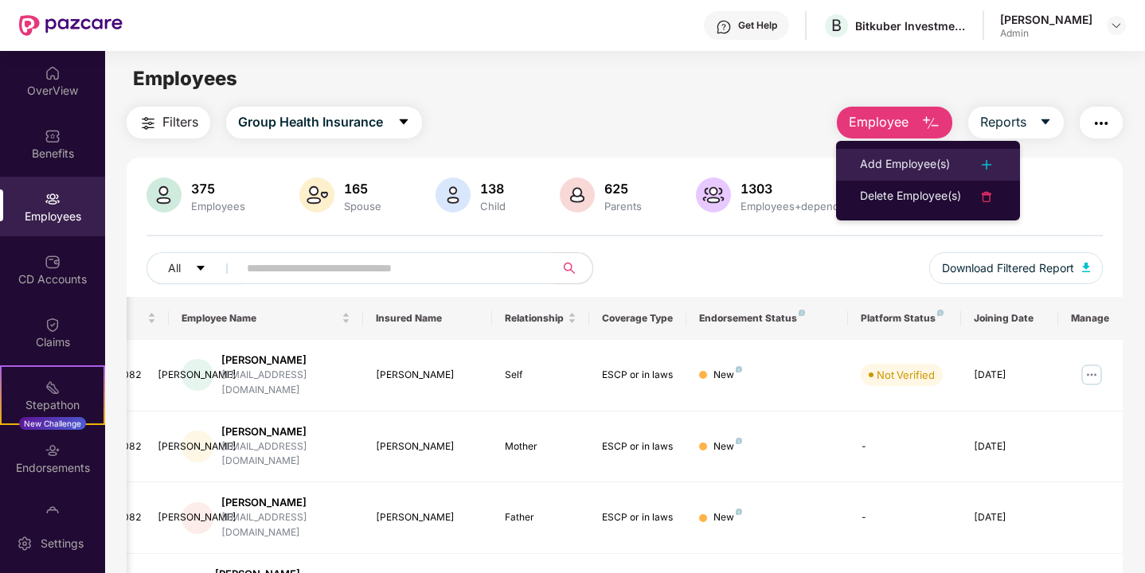
click at [990, 161] on img at bounding box center [986, 164] width 19 height 19
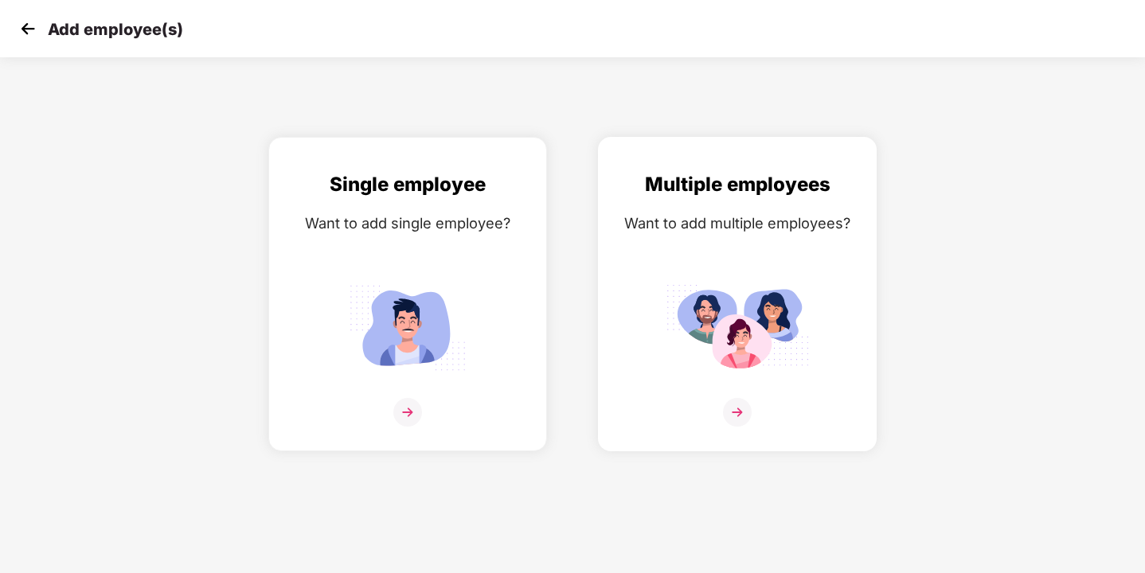
click at [744, 412] on img at bounding box center [737, 412] width 29 height 29
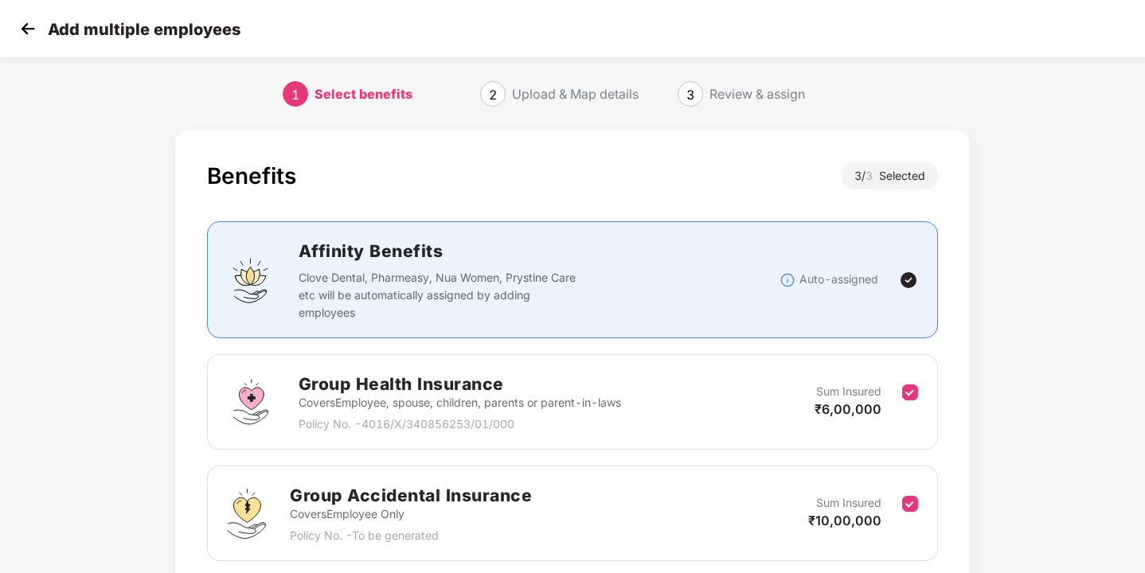
scroll to position [237, 0]
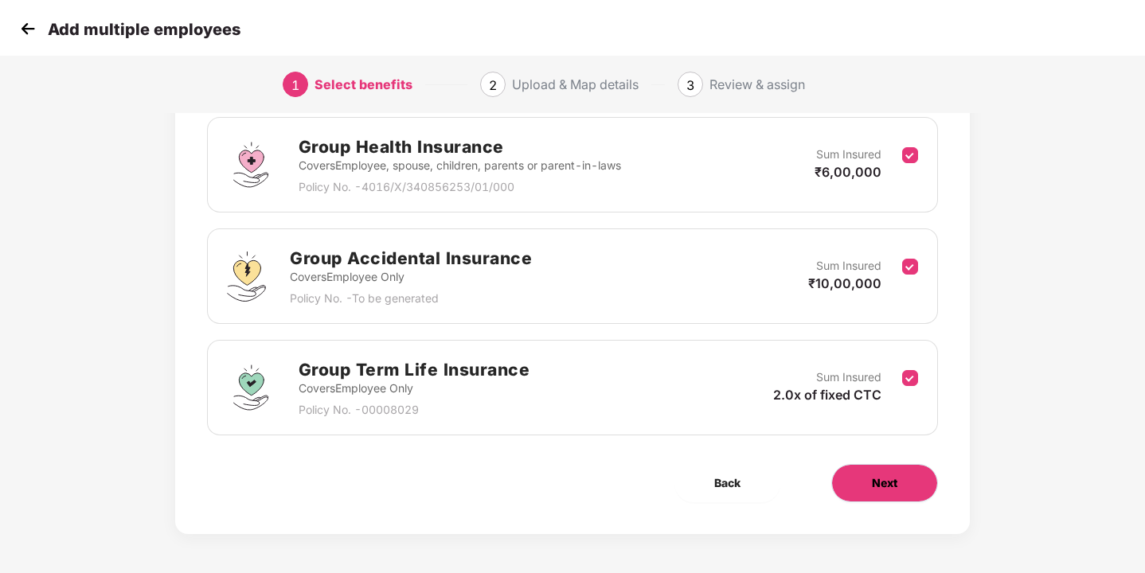
click at [864, 481] on button "Next" at bounding box center [884, 483] width 107 height 38
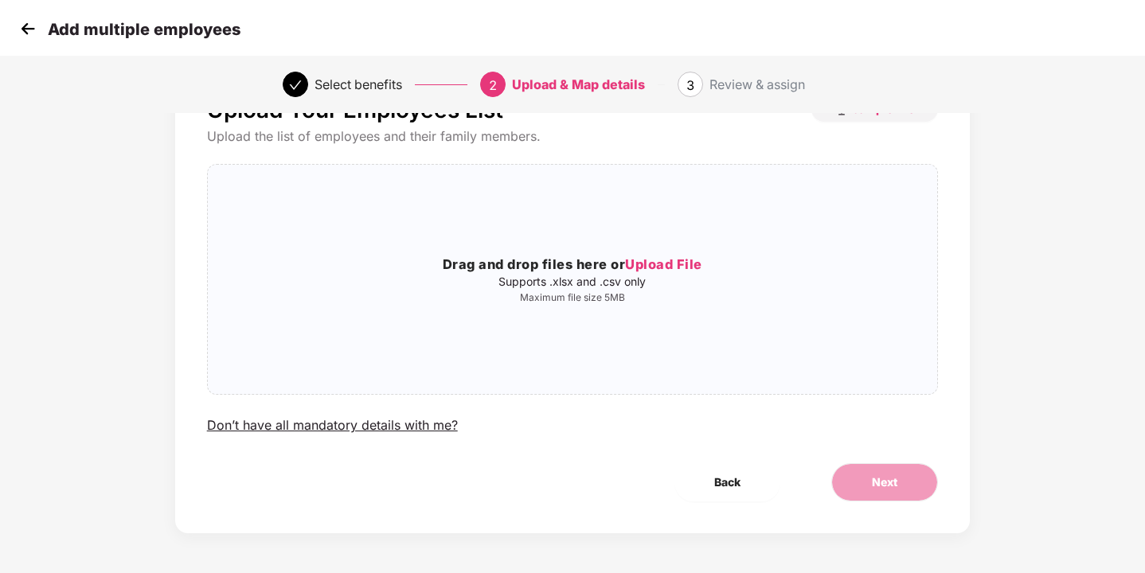
scroll to position [0, 0]
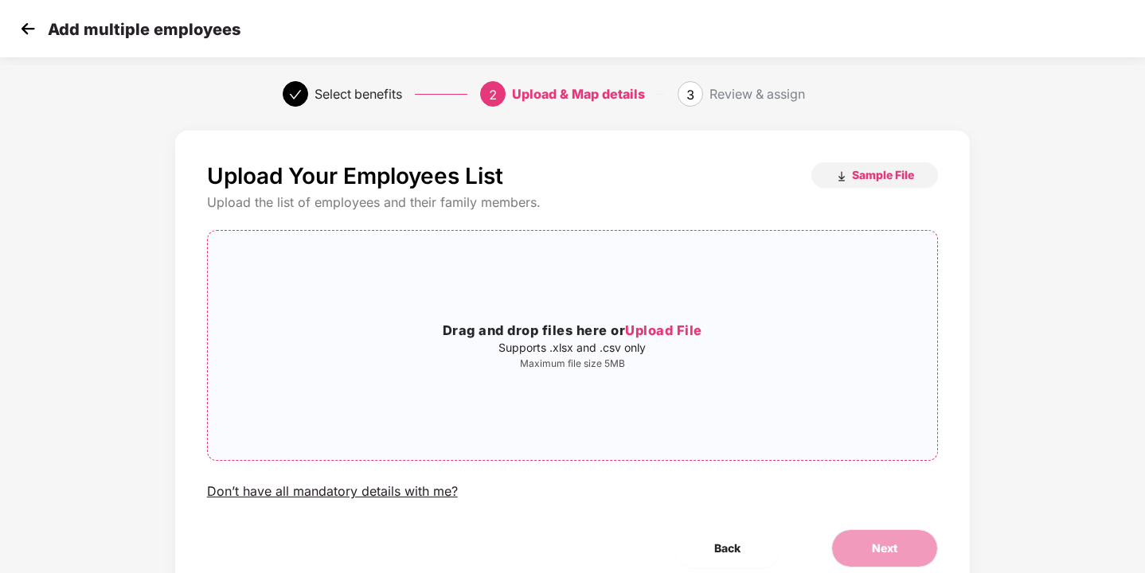
click at [653, 327] on span "Upload File" at bounding box center [663, 331] width 77 height 16
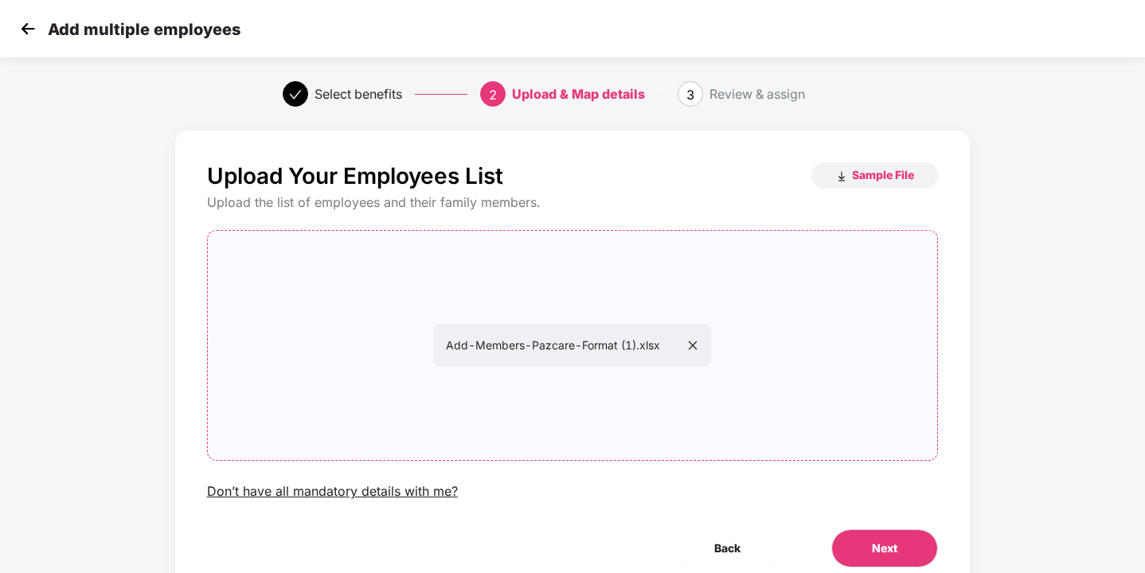
scroll to position [66, 0]
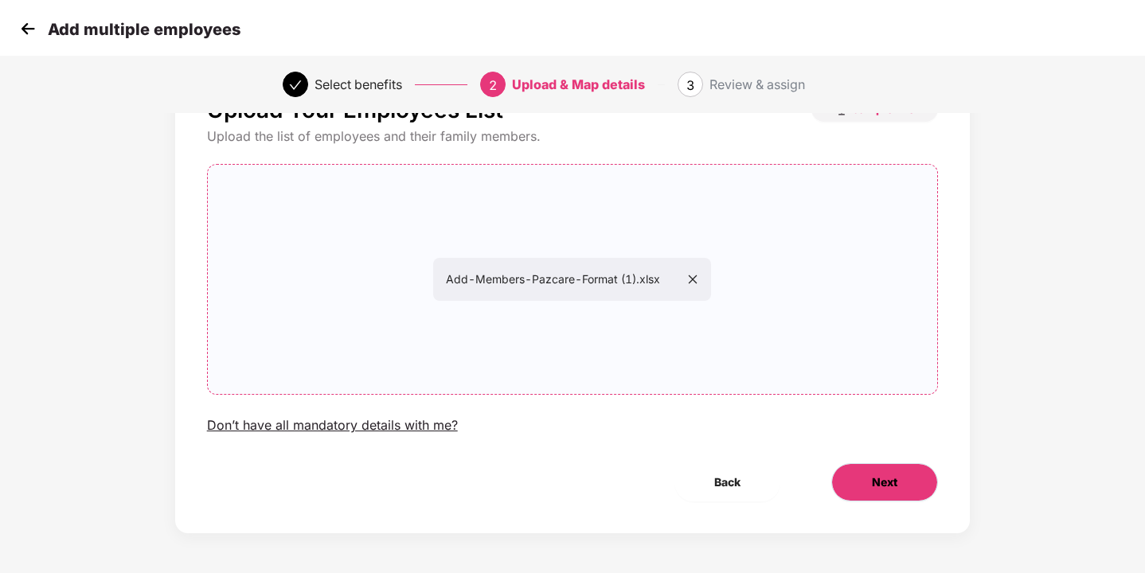
click at [883, 486] on span "Next" at bounding box center [884, 483] width 25 height 18
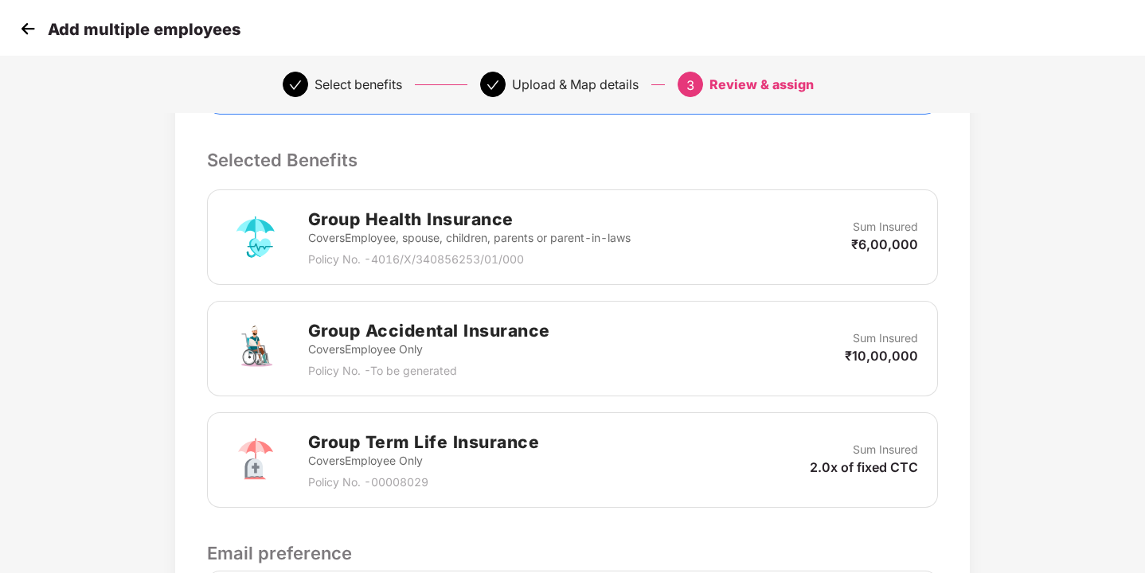
scroll to position [554, 0]
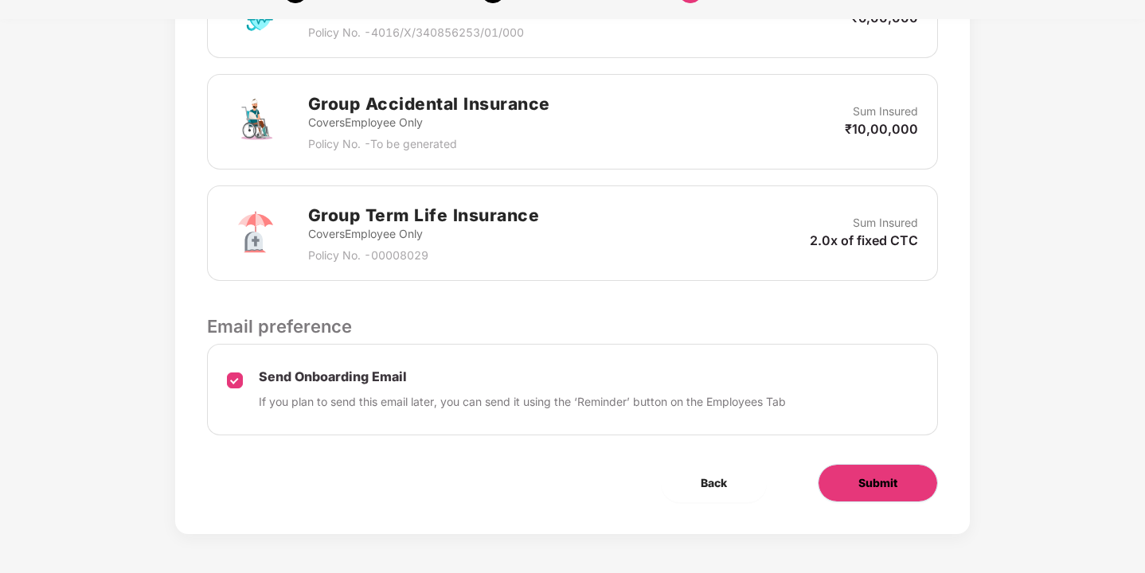
click at [887, 475] on span "Submit" at bounding box center [877, 484] width 39 height 18
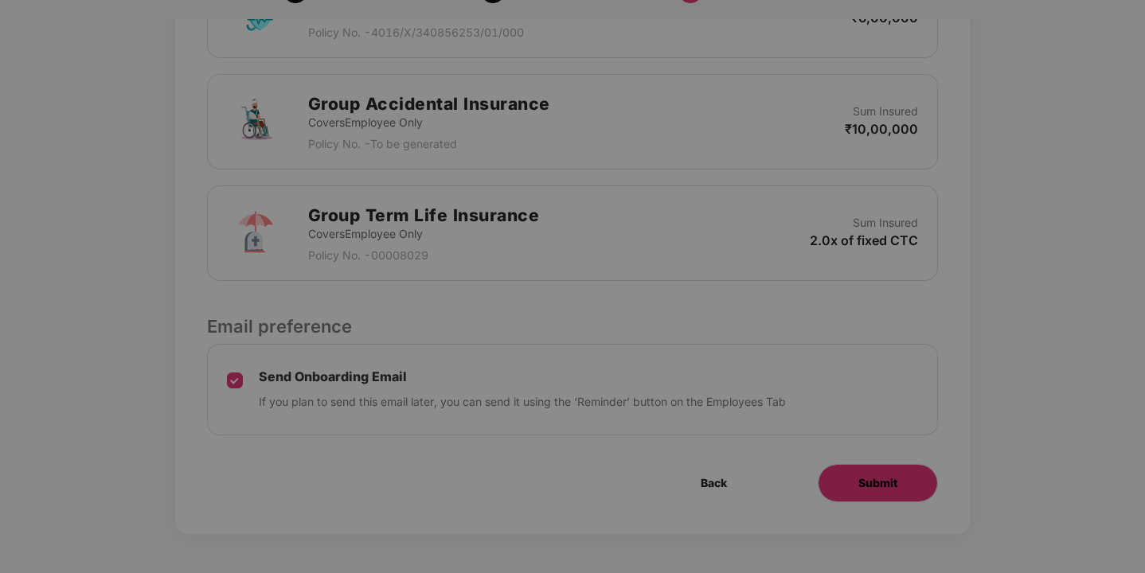
scroll to position [0, 0]
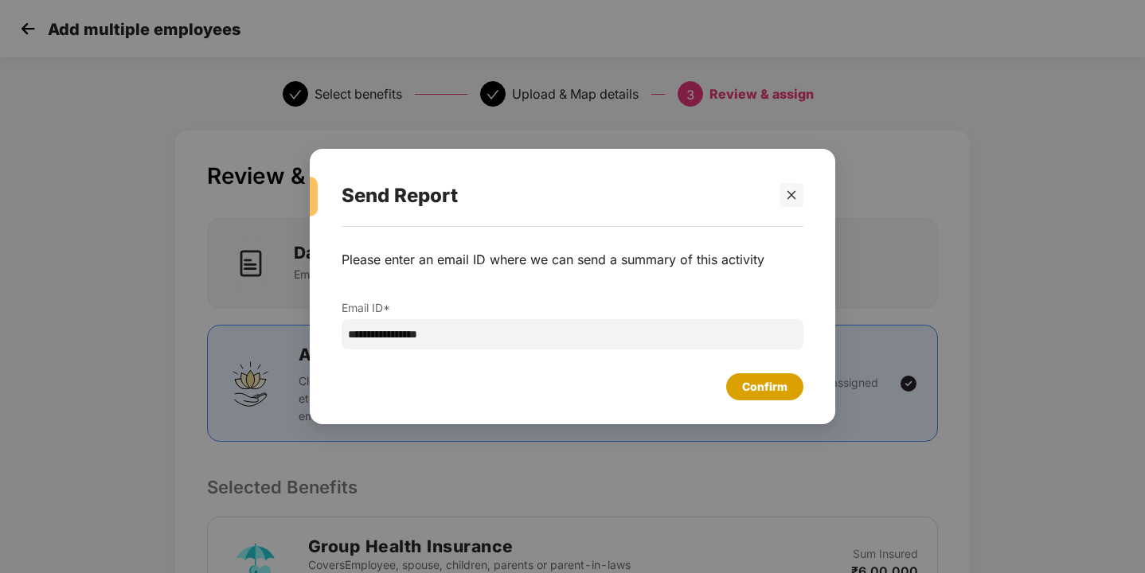
click at [773, 380] on div "Confirm" at bounding box center [764, 387] width 45 height 18
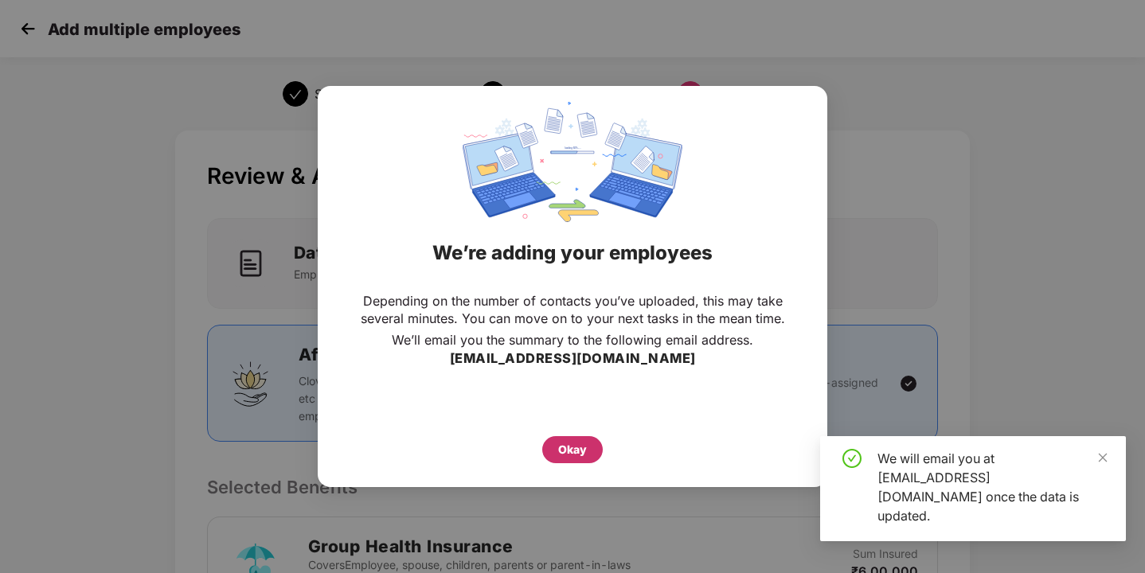
click at [589, 450] on div "Okay" at bounding box center [572, 449] width 61 height 27
